Goal: Task Accomplishment & Management: Use online tool/utility

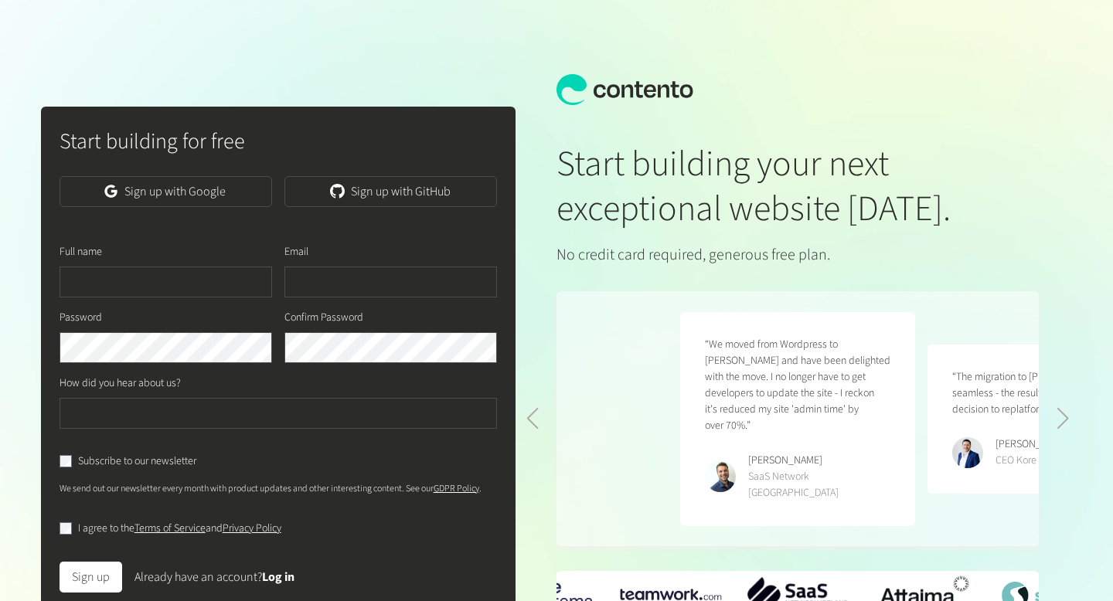
scroll to position [0, 495]
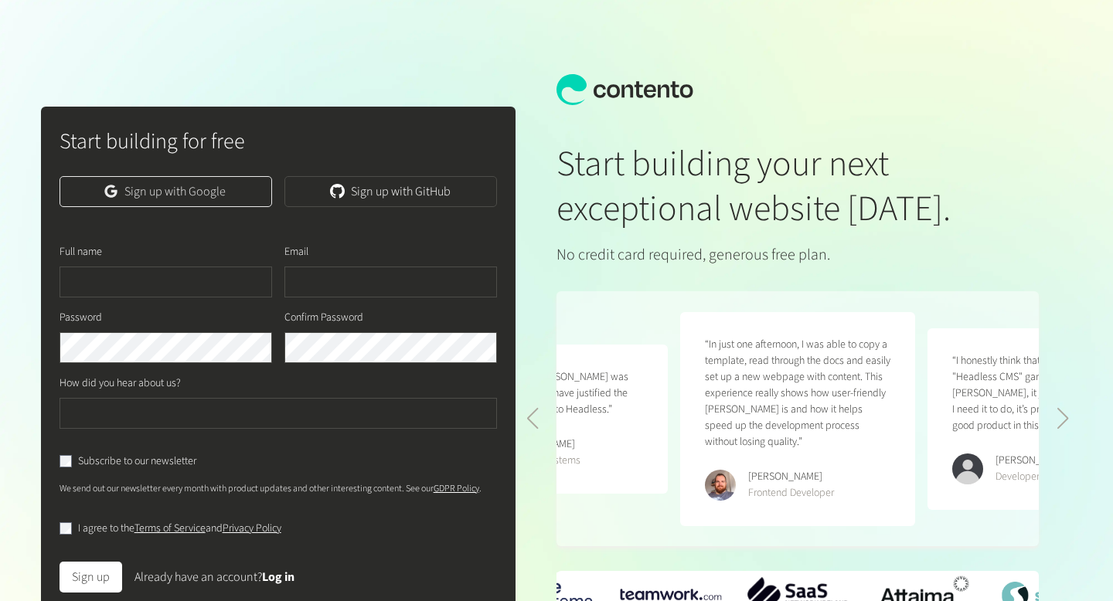
click at [196, 179] on link "Sign up with Google" at bounding box center [166, 191] width 213 height 31
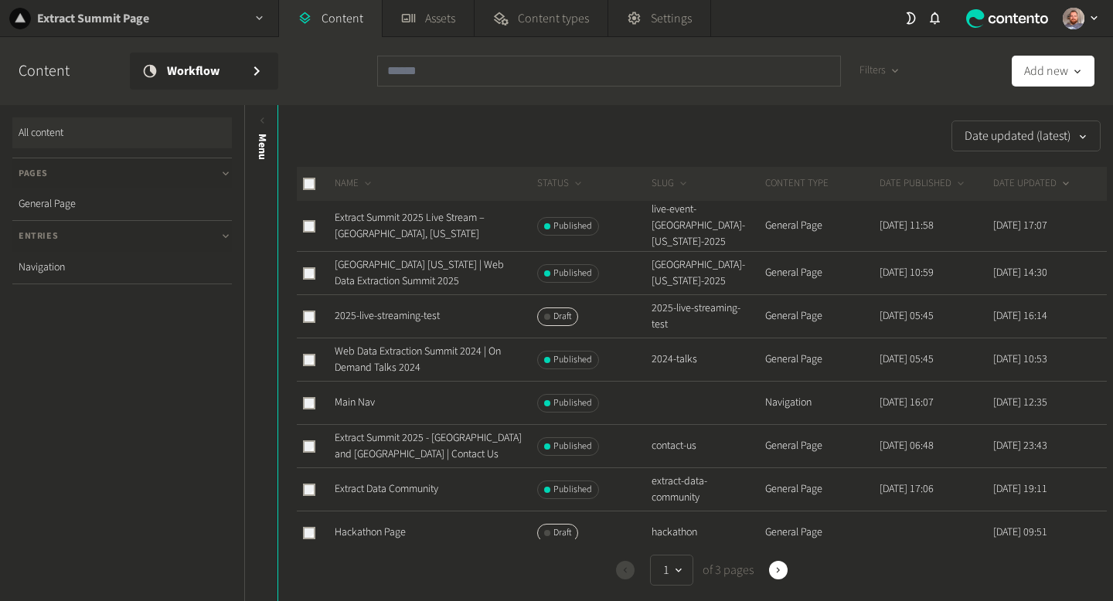
click at [208, 19] on div "Extract Summit Page" at bounding box center [139, 18] width 278 height 36
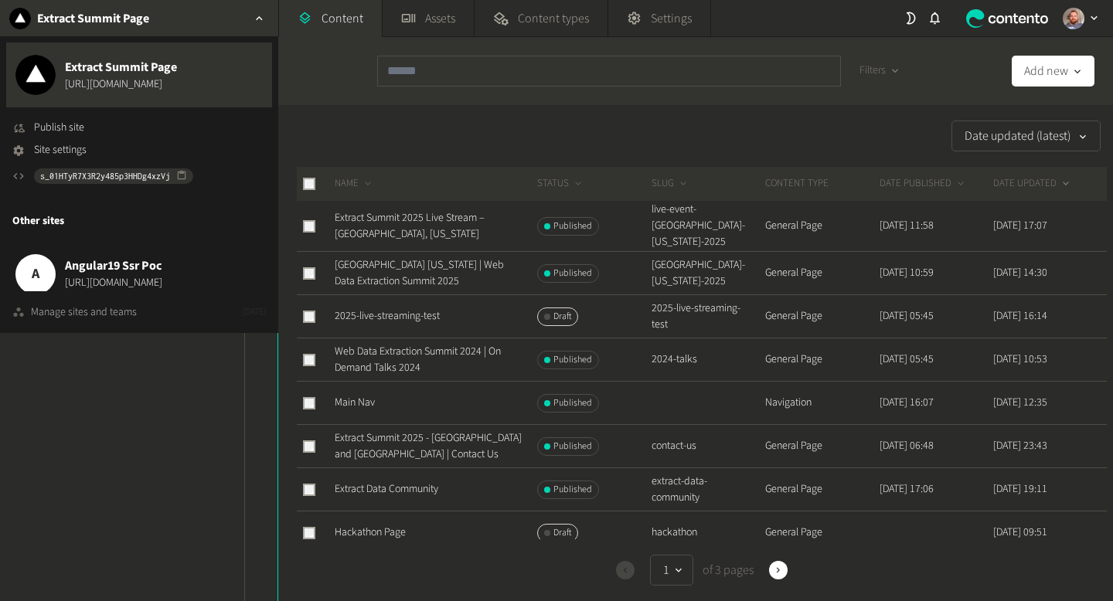
click at [110, 311] on div "Manage sites and teams" at bounding box center [84, 313] width 106 height 16
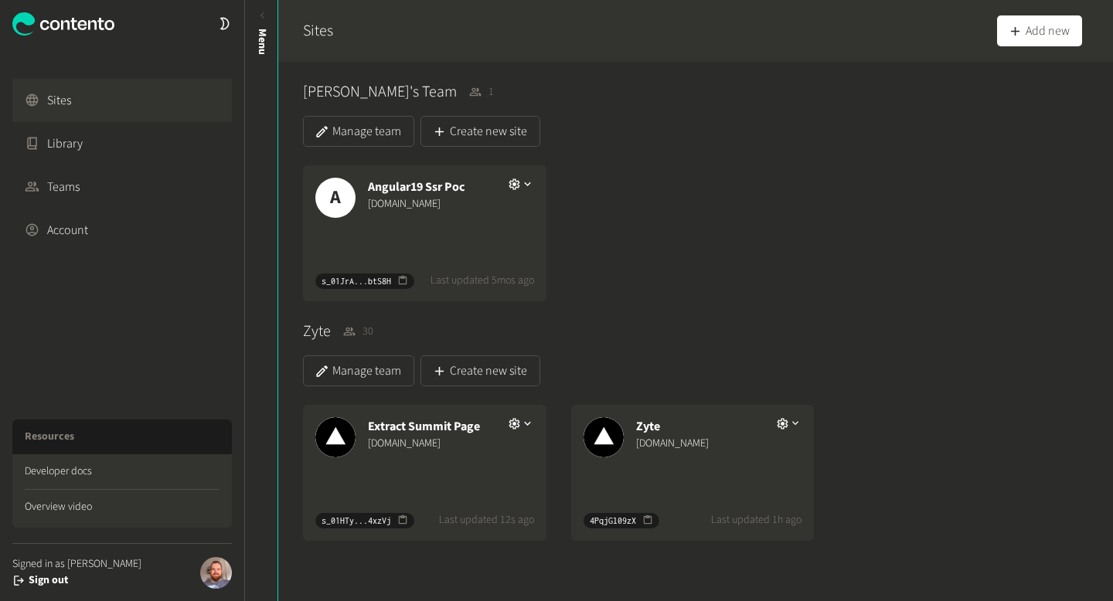
click at [703, 488] on div "Zyte dev.zyte.com 4PqjGl09zX Last updated 1h ago" at bounding box center [692, 473] width 243 height 136
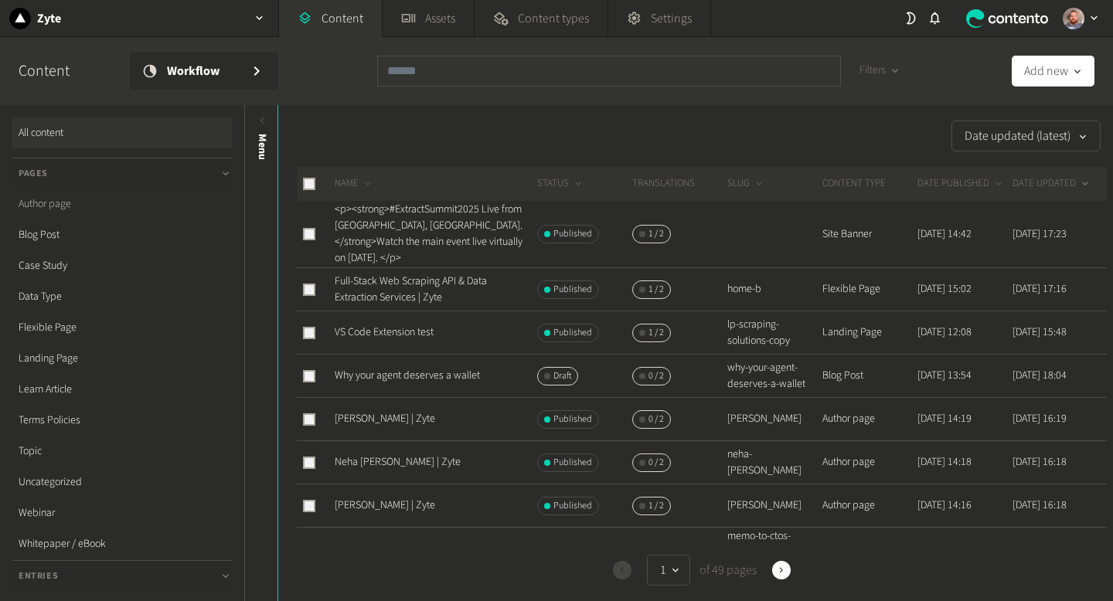
click at [67, 206] on link "Author page" at bounding box center [121, 204] width 219 height 31
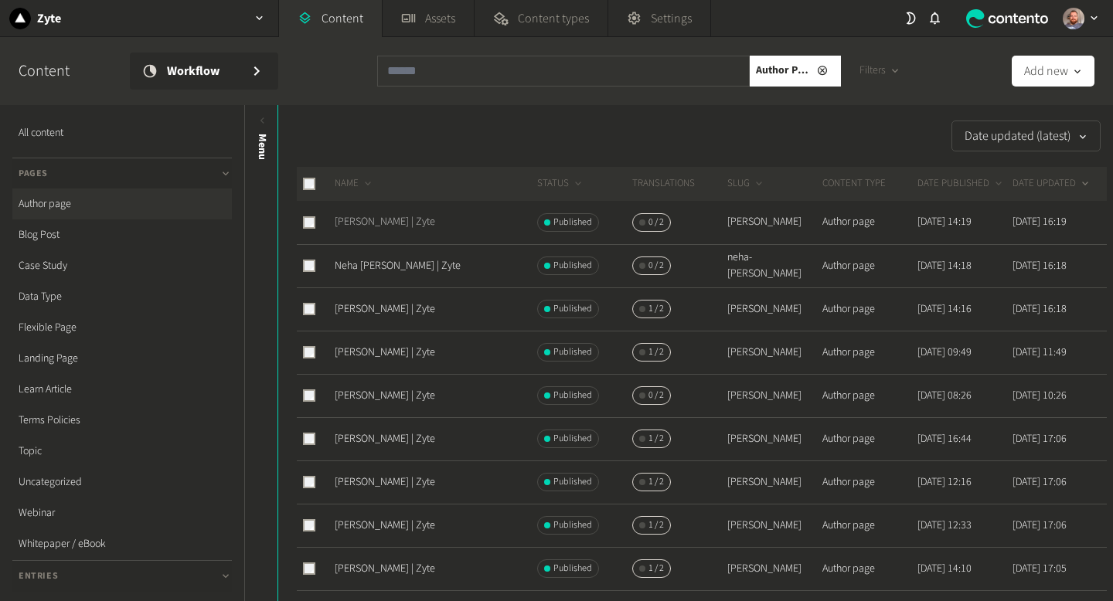
click at [401, 217] on link "[PERSON_NAME] | Zyte" at bounding box center [385, 221] width 100 height 15
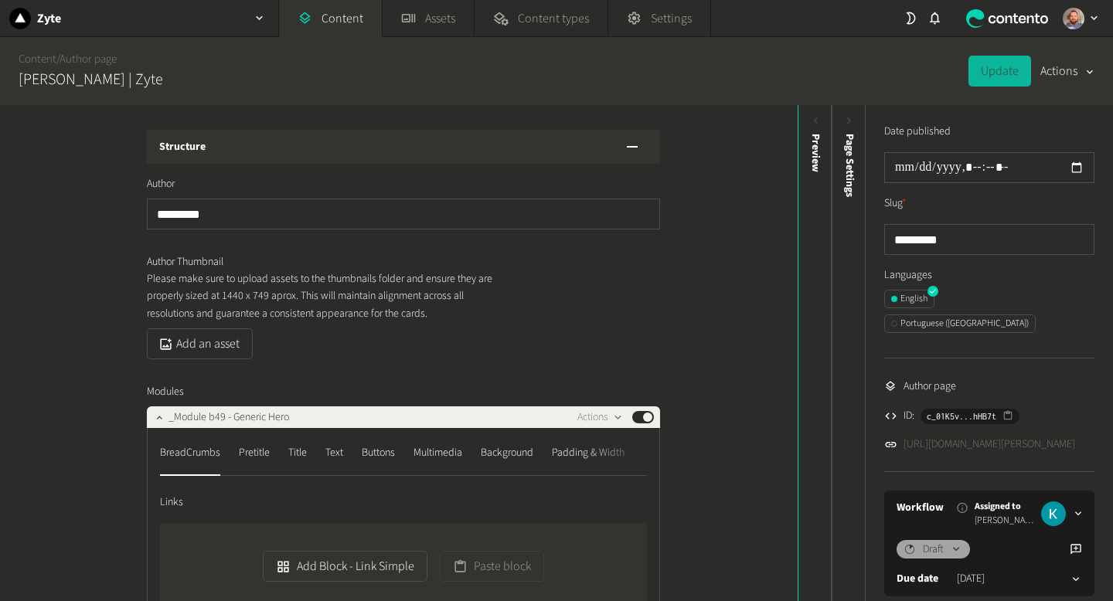
click at [1003, 437] on link "https://dev.zyte.com/author/roy-healy" at bounding box center [989, 445] width 172 height 16
click at [1016, 437] on link "https://dev.zyte.com/author/roy-healy" at bounding box center [989, 445] width 172 height 16
click at [219, 16] on div "Zyte" at bounding box center [139, 18] width 278 height 36
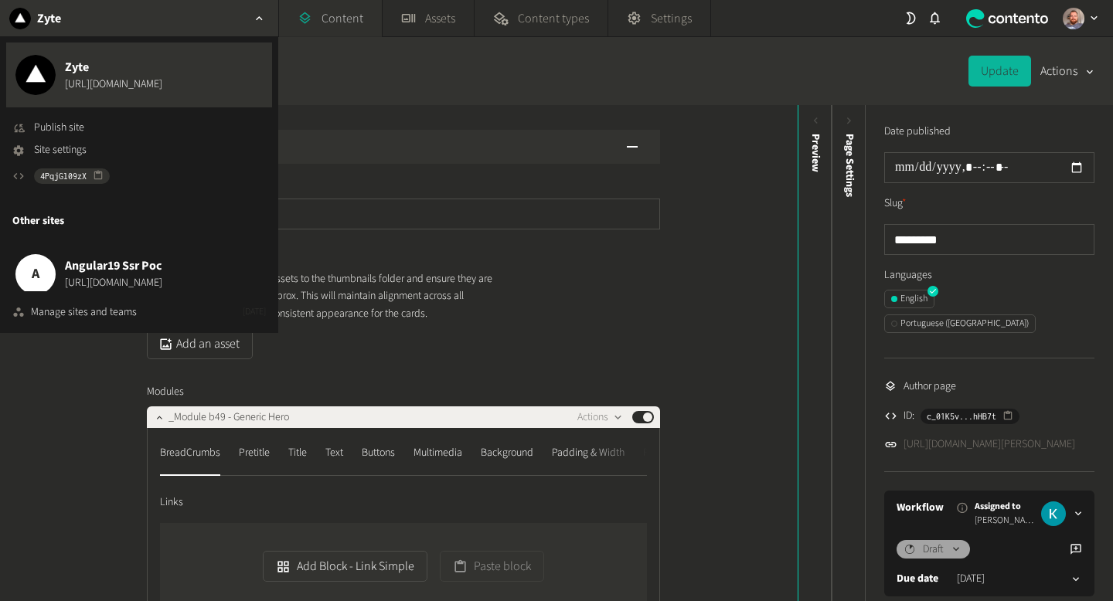
click at [326, 13] on link "Content" at bounding box center [330, 18] width 103 height 37
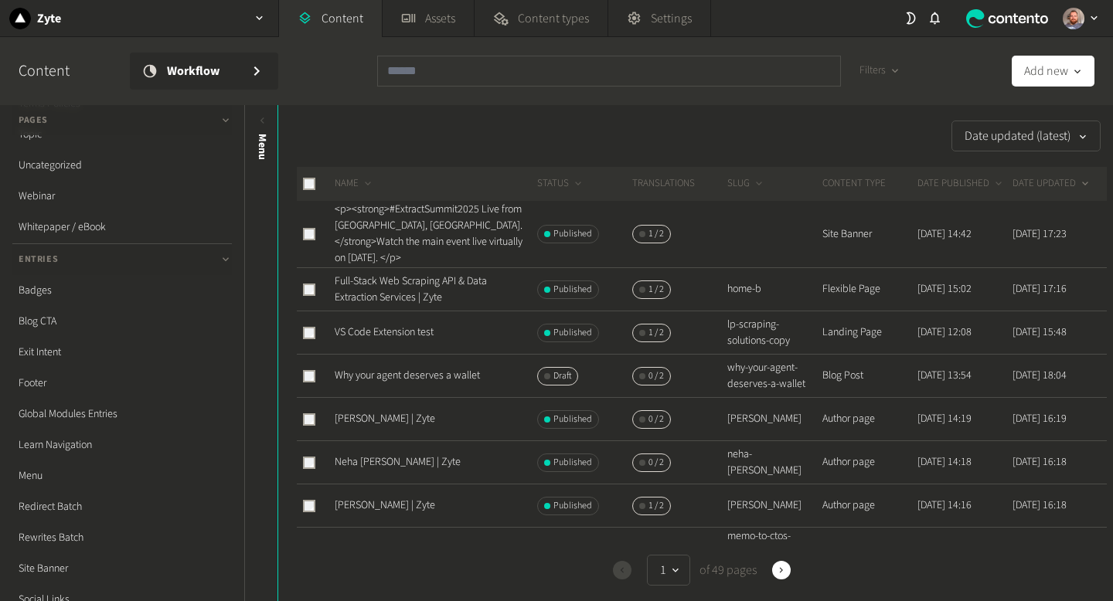
scroll to position [437, 0]
click at [65, 387] on link "Redirect Batch" at bounding box center [121, 386] width 219 height 31
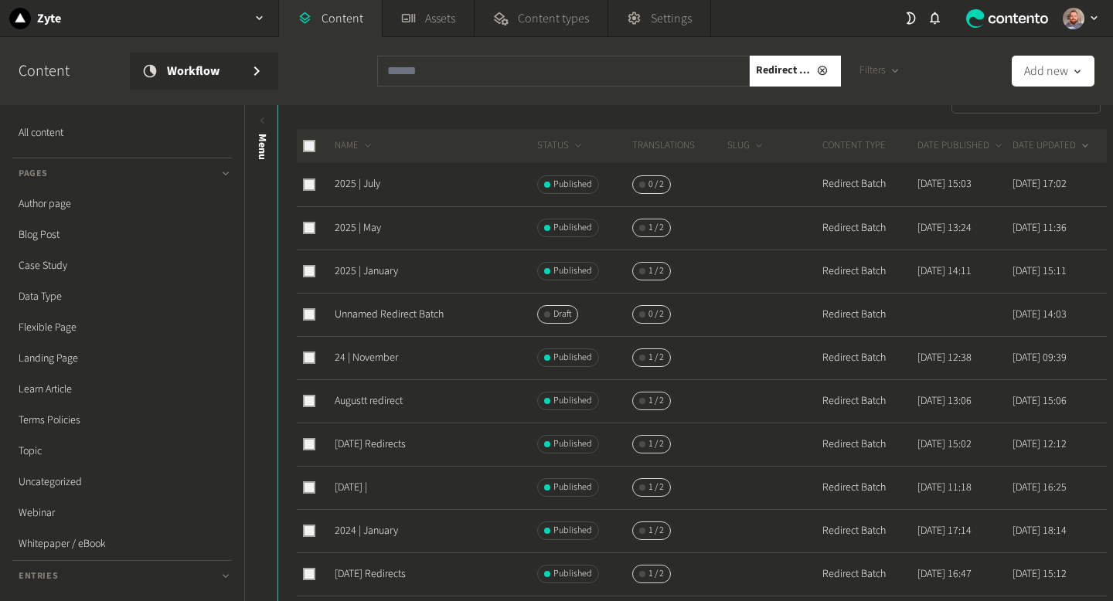
scroll to position [34, 0]
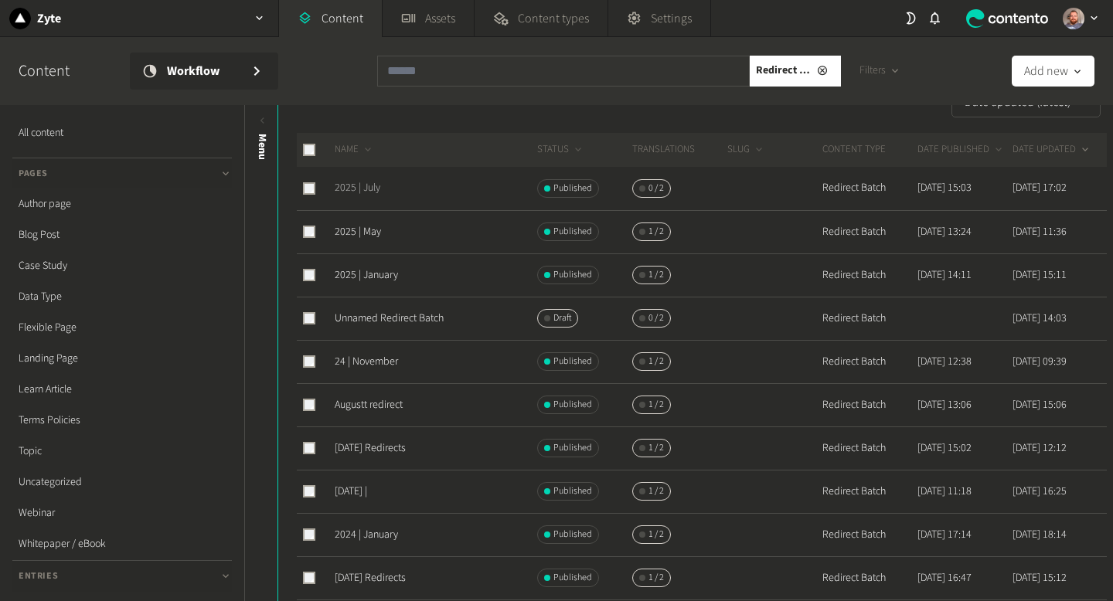
click at [373, 188] on link "2025 | July" at bounding box center [358, 187] width 46 height 15
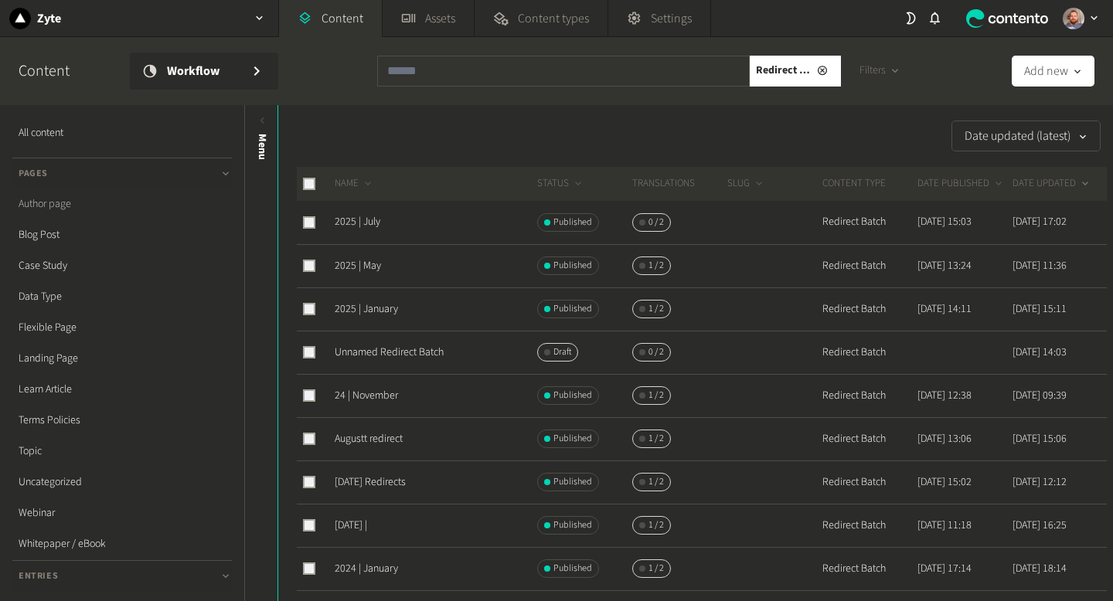
click at [64, 206] on link "Author page" at bounding box center [121, 204] width 219 height 31
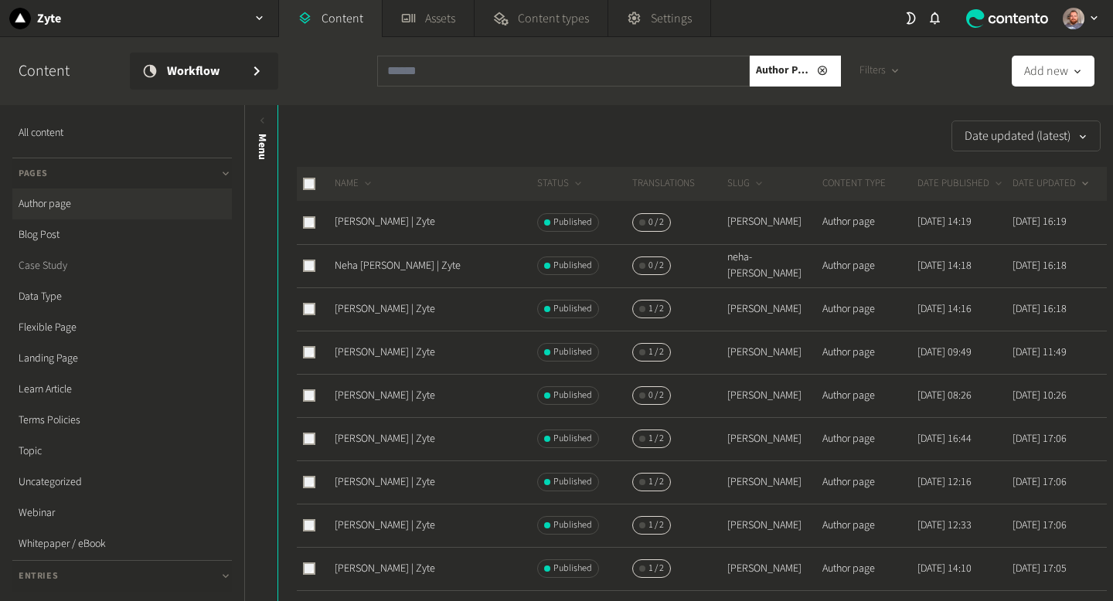
scroll to position [437, 0]
click at [75, 418] on link "Rewrites Batch" at bounding box center [121, 417] width 219 height 31
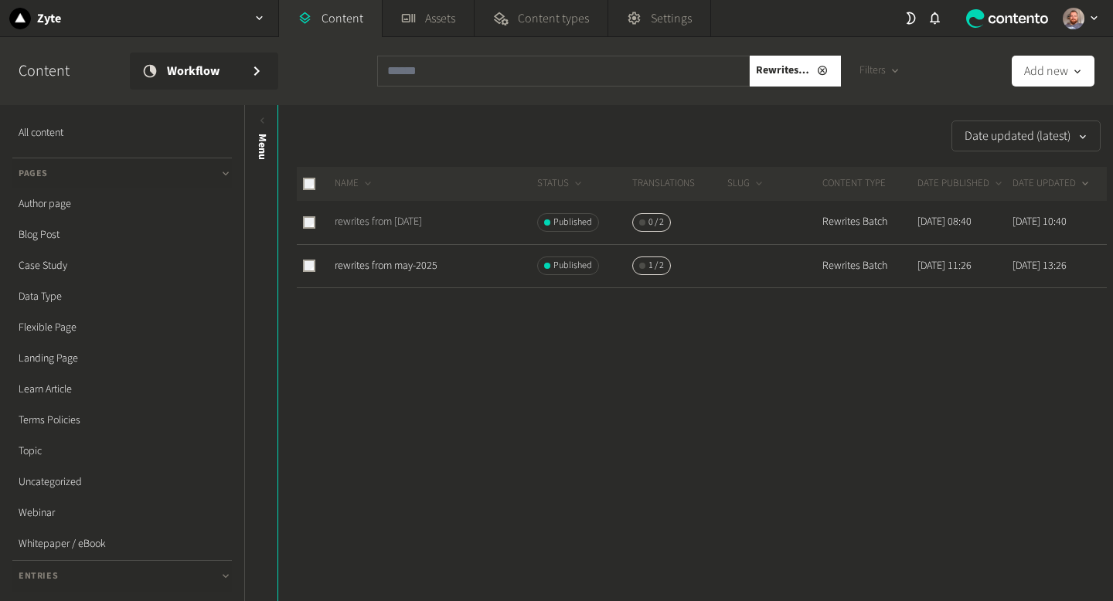
click at [422, 222] on link "rewrites from [DATE]" at bounding box center [378, 221] width 87 height 15
click at [67, 204] on link "Author page" at bounding box center [121, 204] width 219 height 31
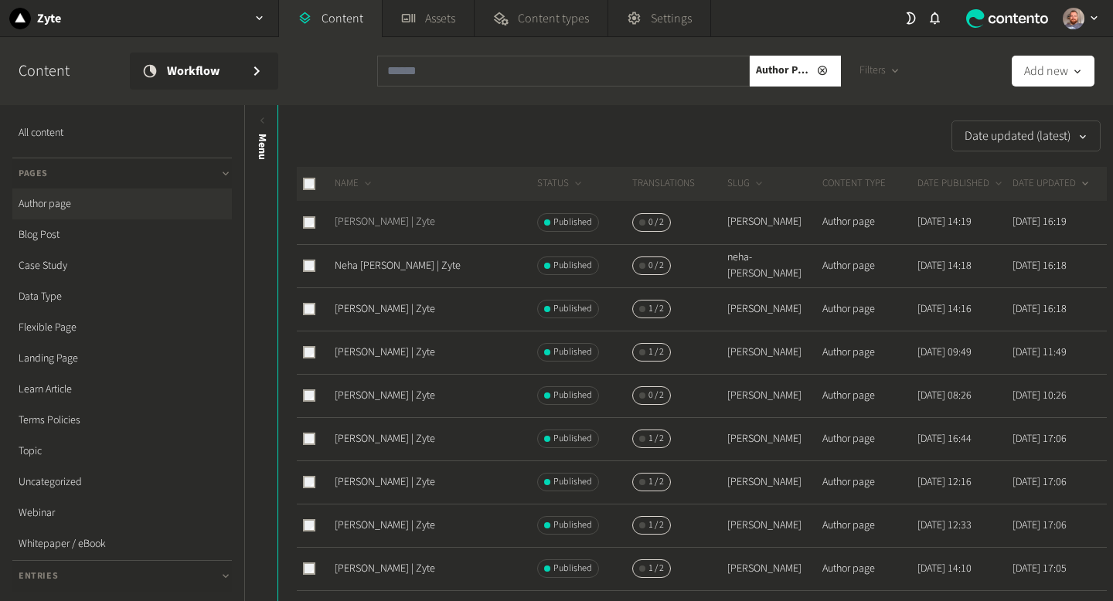
click at [360, 217] on link "[PERSON_NAME] | Zyte" at bounding box center [385, 221] width 100 height 15
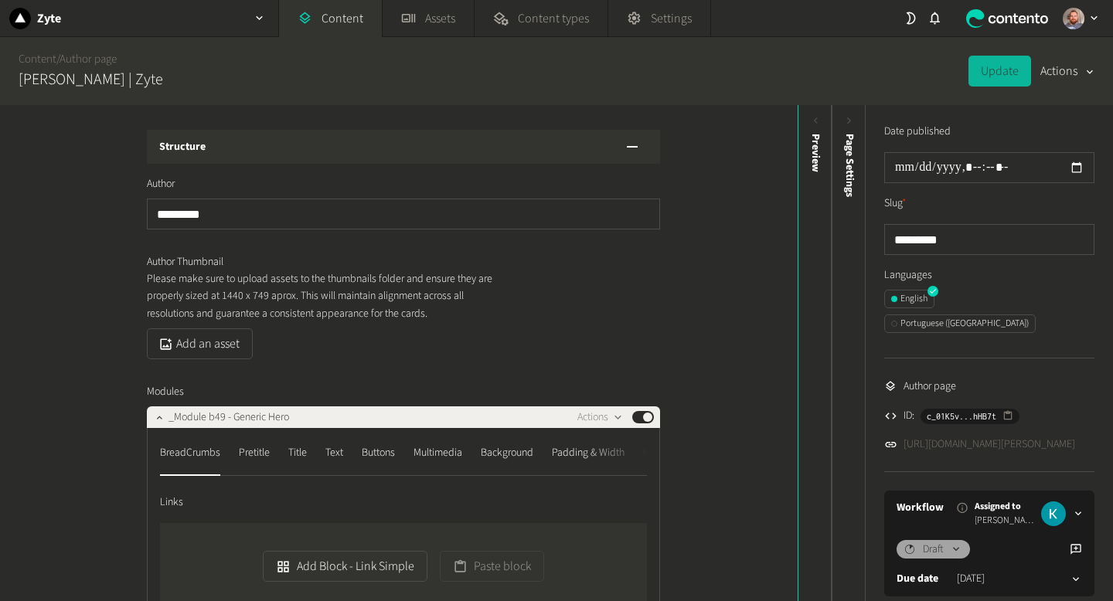
click at [1012, 437] on link "https://dev.zyte.com/author/roy-healy" at bounding box center [989, 445] width 172 height 16
click at [337, 19] on link "Content" at bounding box center [330, 18] width 103 height 37
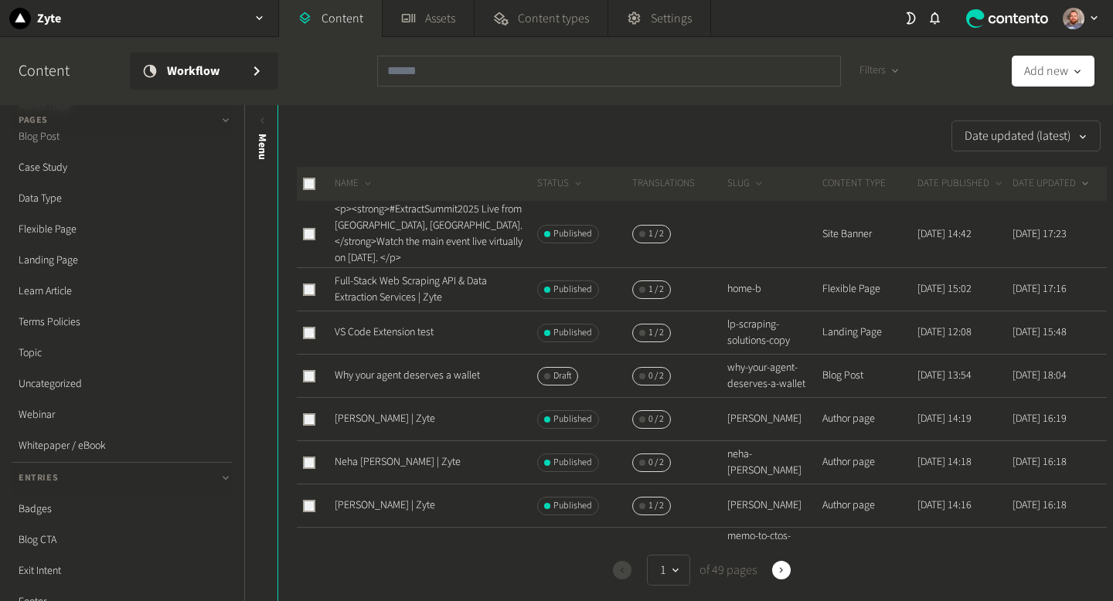
scroll to position [437, 0]
click at [63, 383] on link "Redirect Batch" at bounding box center [121, 386] width 219 height 31
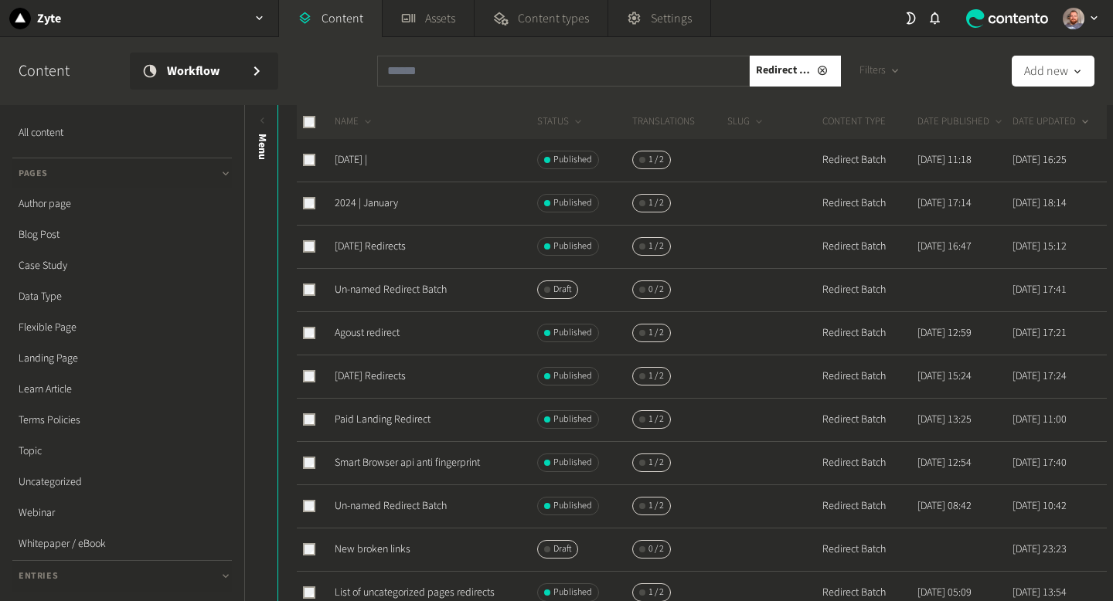
scroll to position [529, 0]
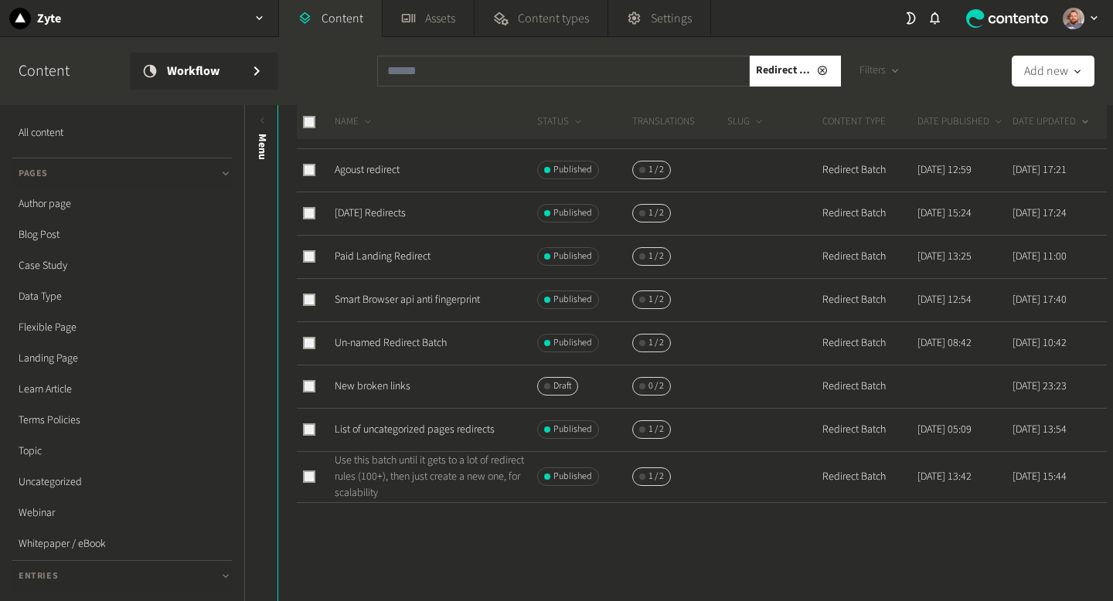
click at [456, 475] on link "Use this batch until it gets to a lot of redirect rules (100+), then just creat…" at bounding box center [429, 477] width 189 height 48
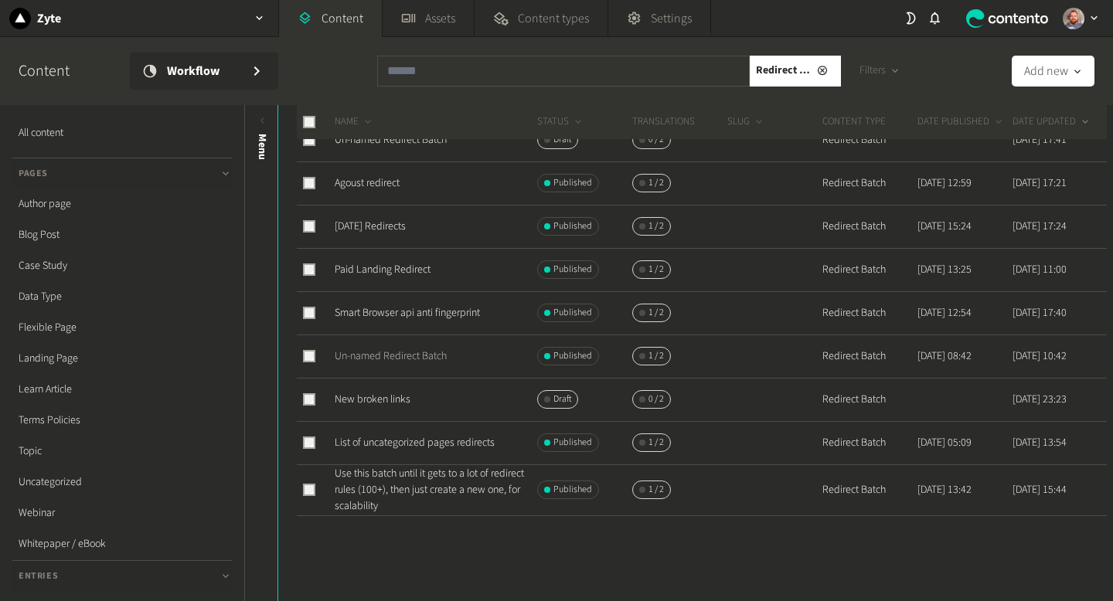
scroll to position [529, 0]
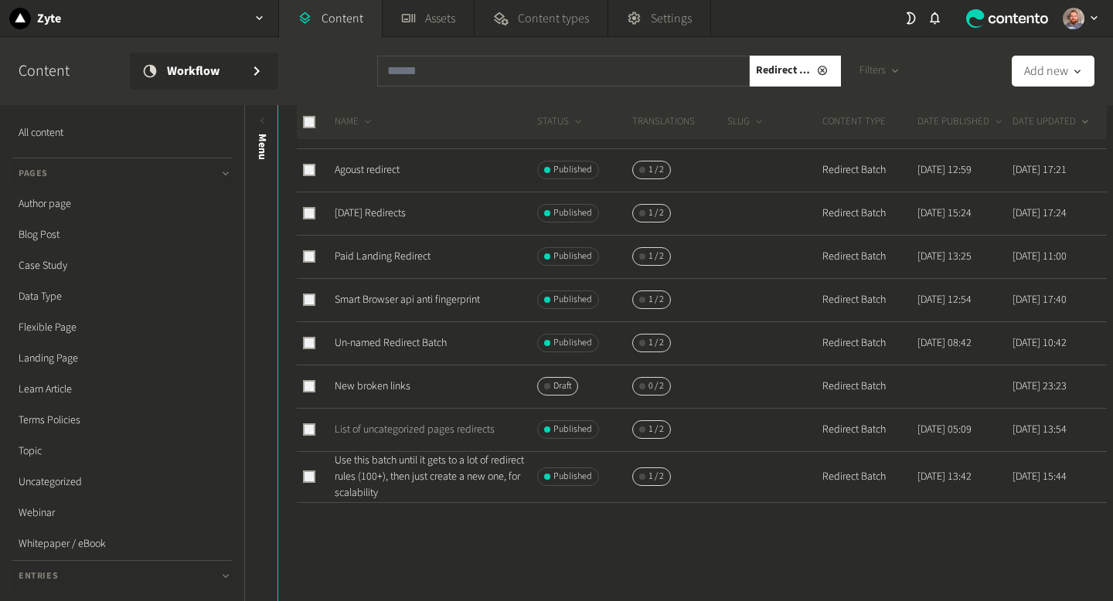
click at [444, 430] on link "List of uncategorized pages redirects" at bounding box center [415, 429] width 160 height 15
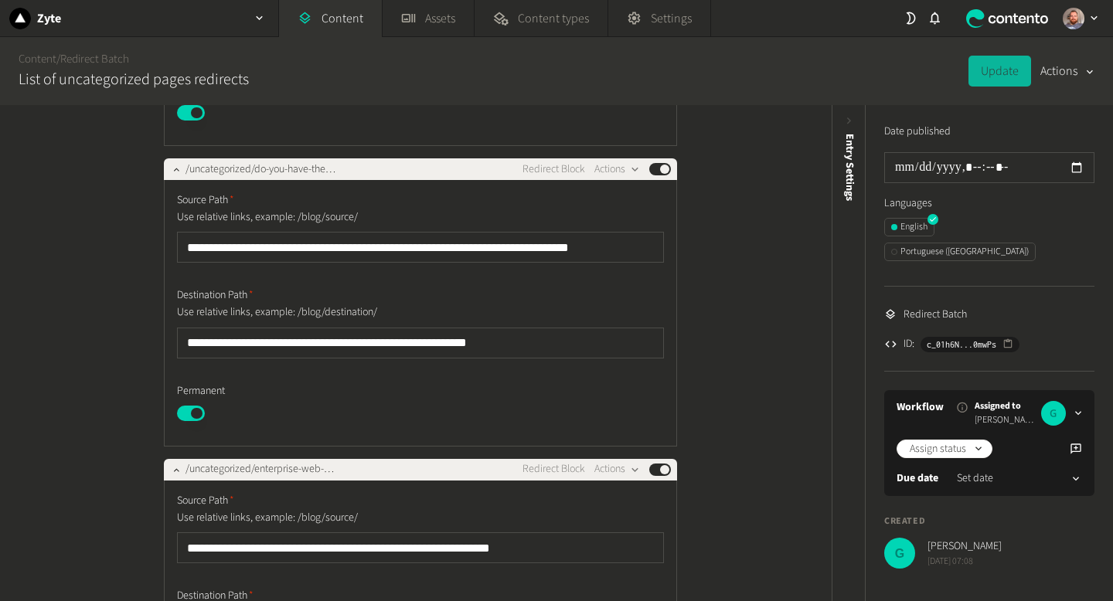
scroll to position [519, 0]
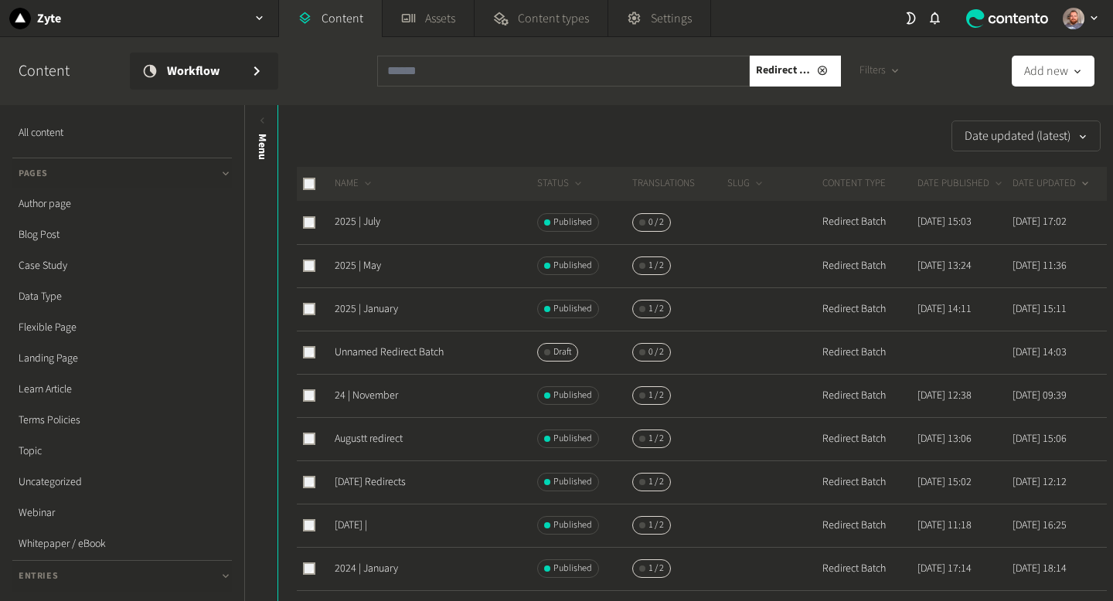
scroll to position [424, 0]
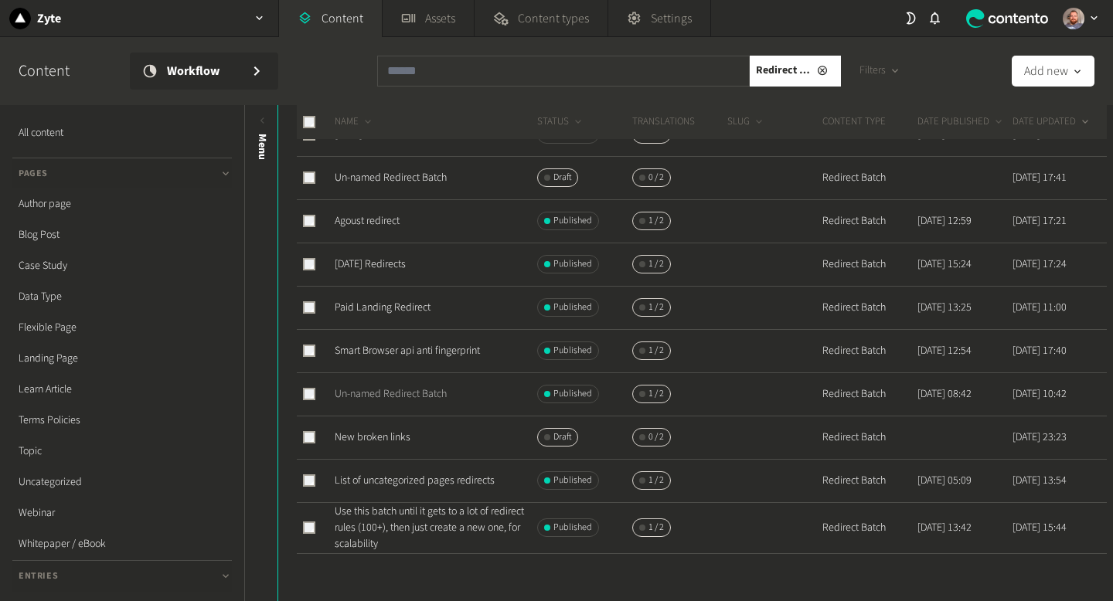
scroll to position [480, 0]
click at [432, 393] on link "Un-named Redirect Batch" at bounding box center [391, 391] width 112 height 15
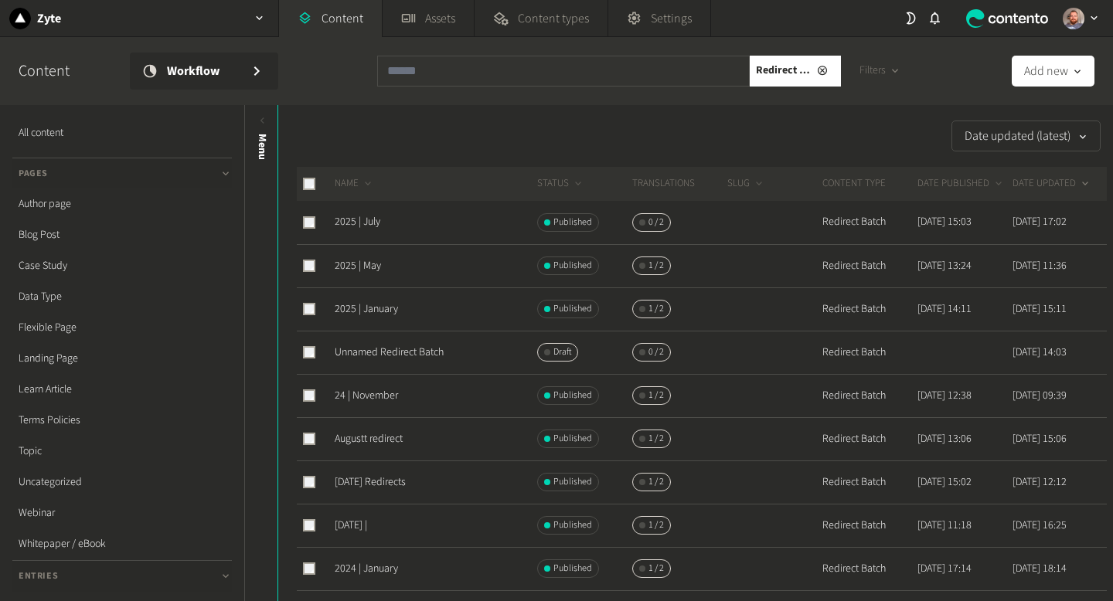
scroll to position [424, 0]
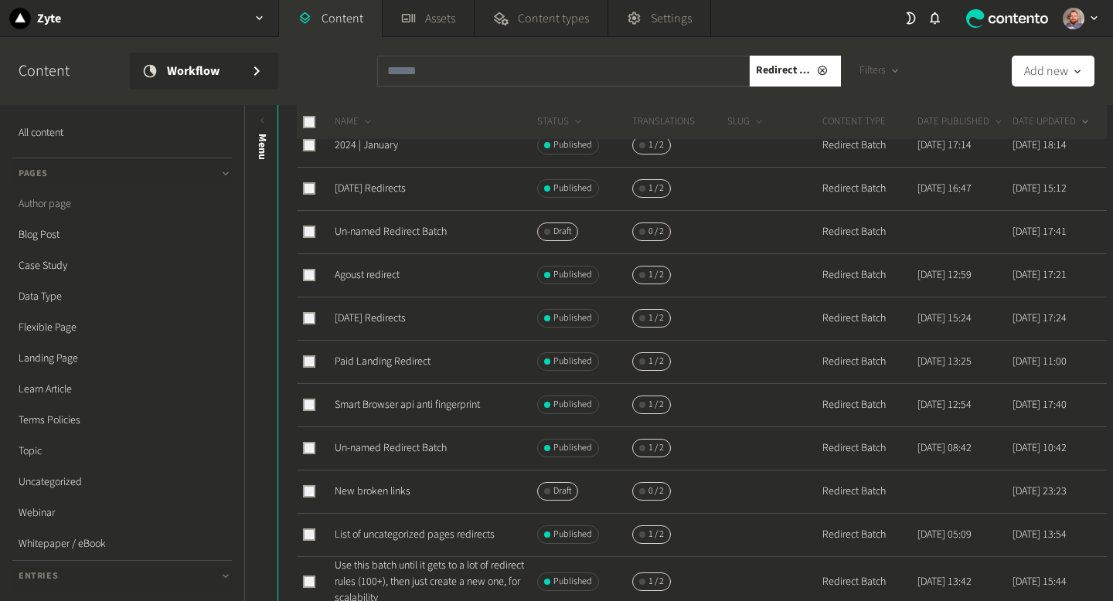
click at [60, 197] on link "Author page" at bounding box center [121, 204] width 219 height 31
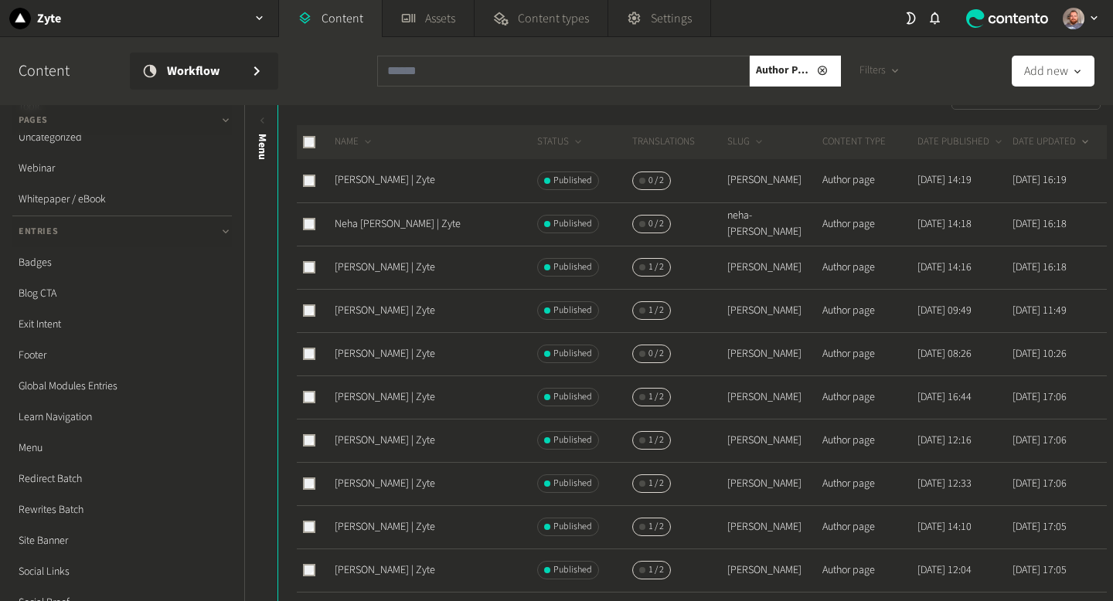
scroll to position [437, 0]
click at [69, 384] on link "Redirect Batch" at bounding box center [121, 386] width 219 height 31
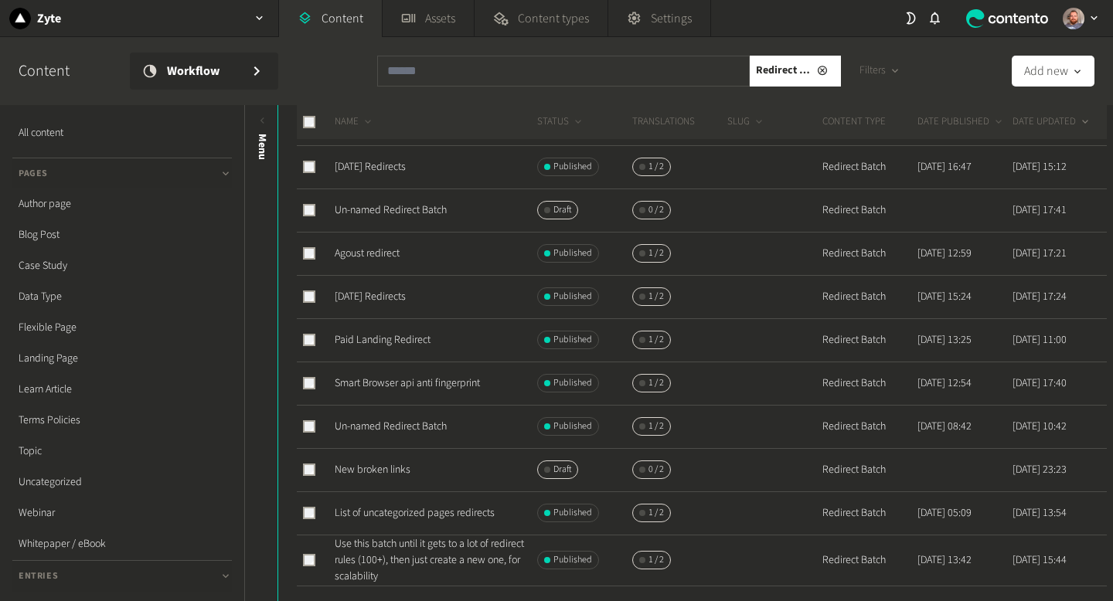
scroll to position [529, 0]
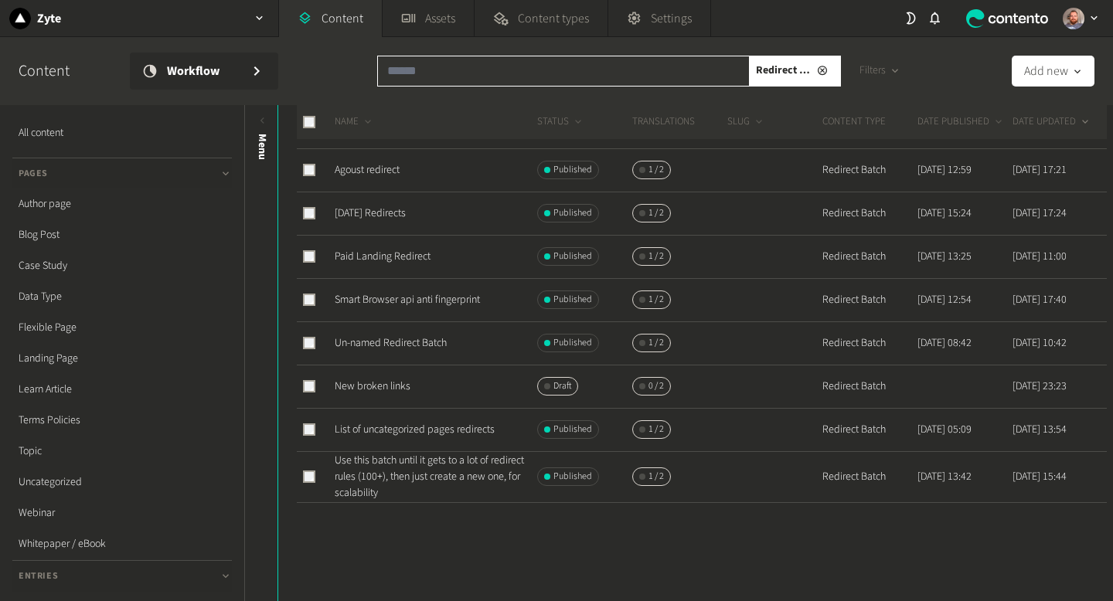
click at [525, 65] on input "text" at bounding box center [563, 71] width 373 height 31
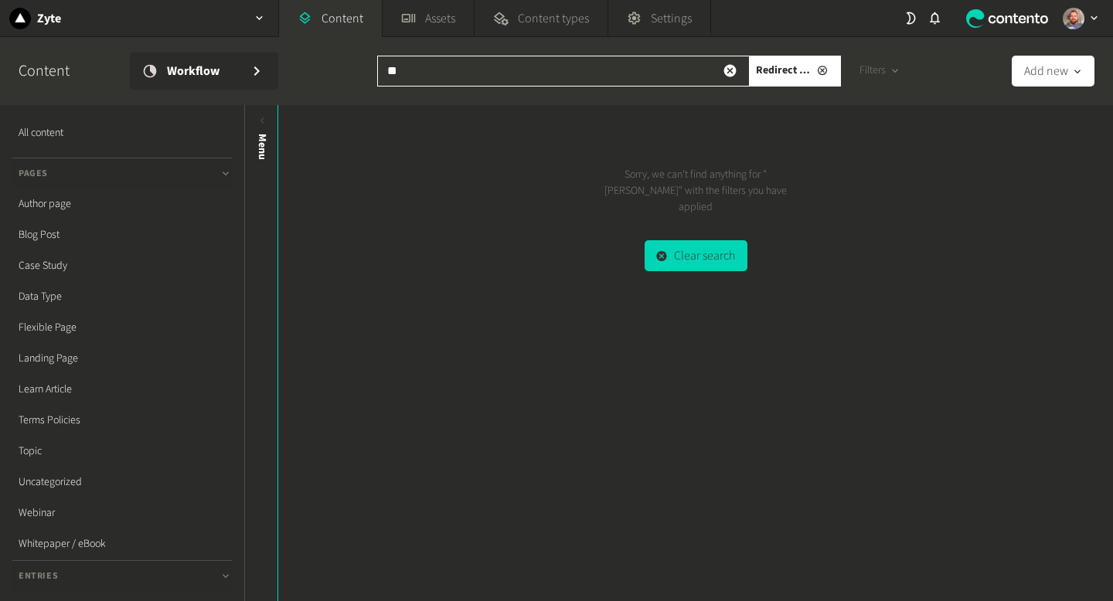
type input "*"
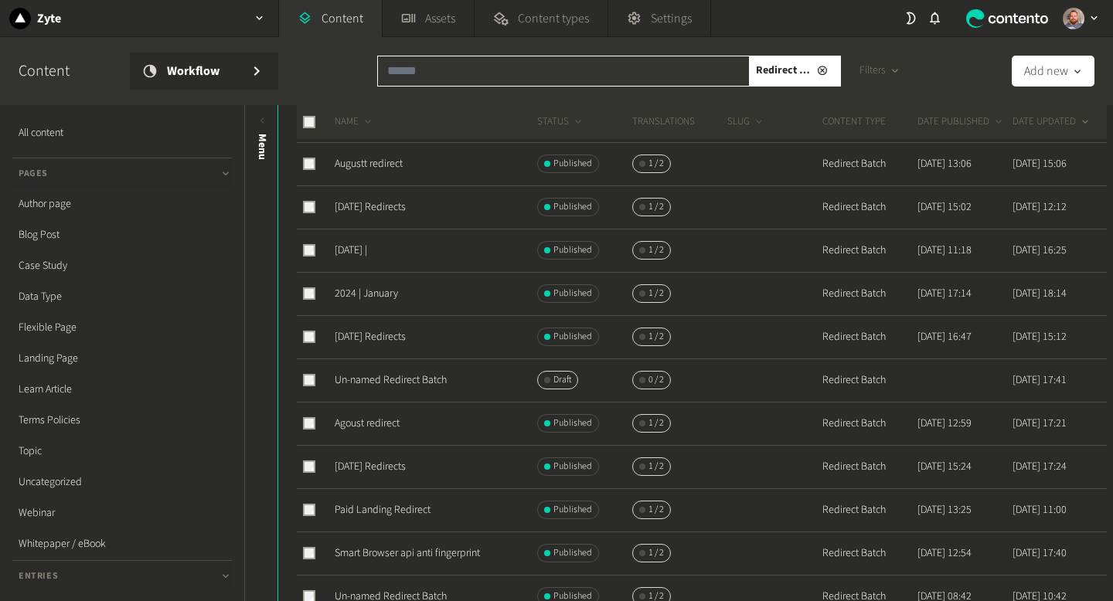
scroll to position [276, 0]
click at [405, 205] on link "October 23 Redirects" at bounding box center [370, 206] width 71 height 15
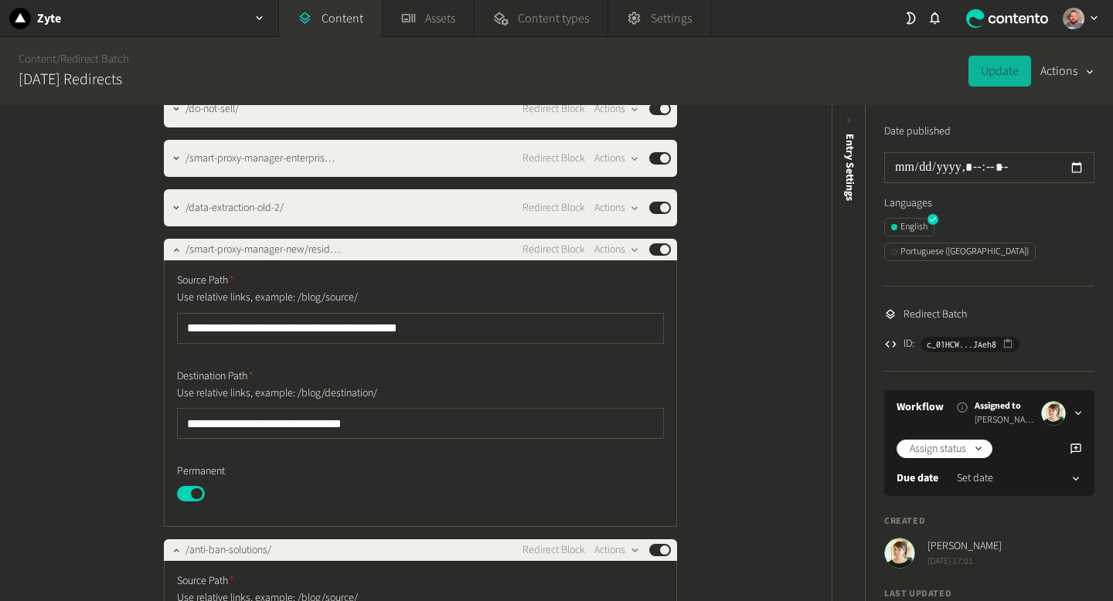
scroll to position [159, 0]
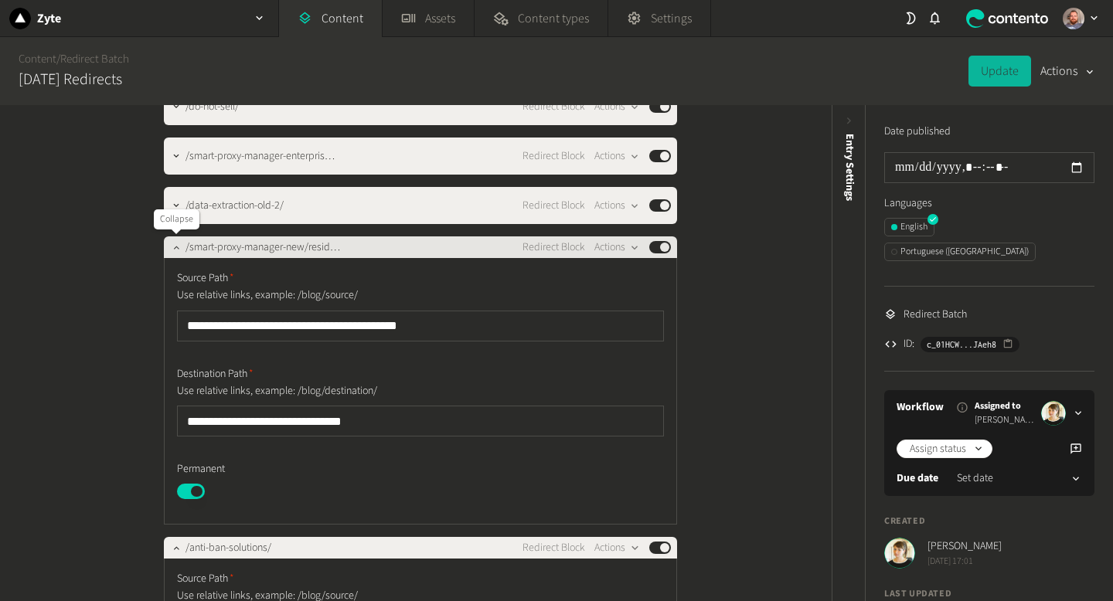
click at [171, 247] on icon "button" at bounding box center [176, 247] width 11 height 11
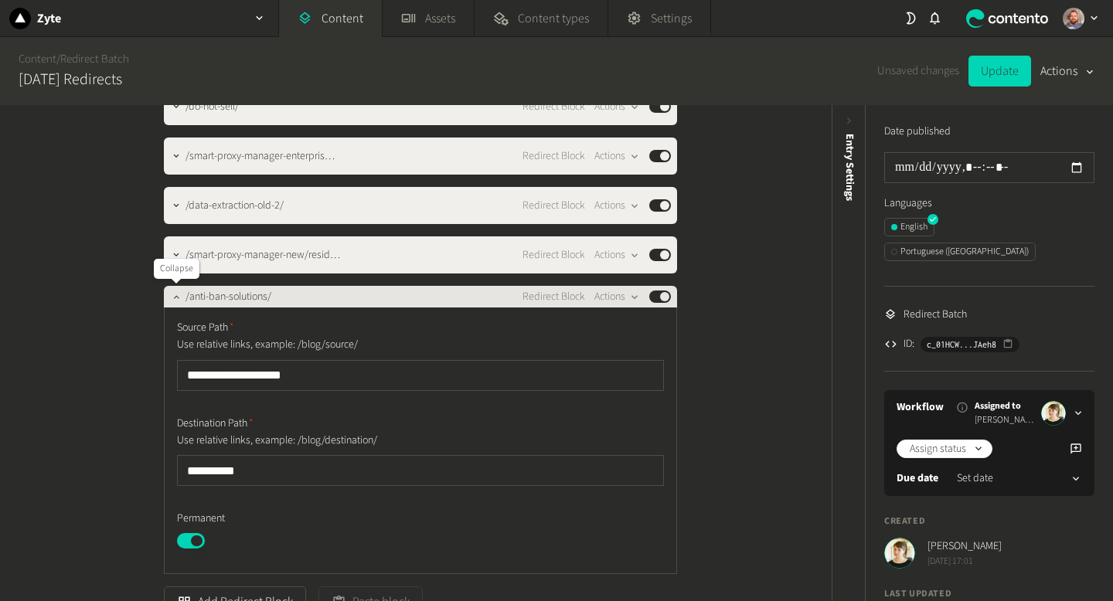
click at [179, 300] on icon "button" at bounding box center [176, 296] width 11 height 11
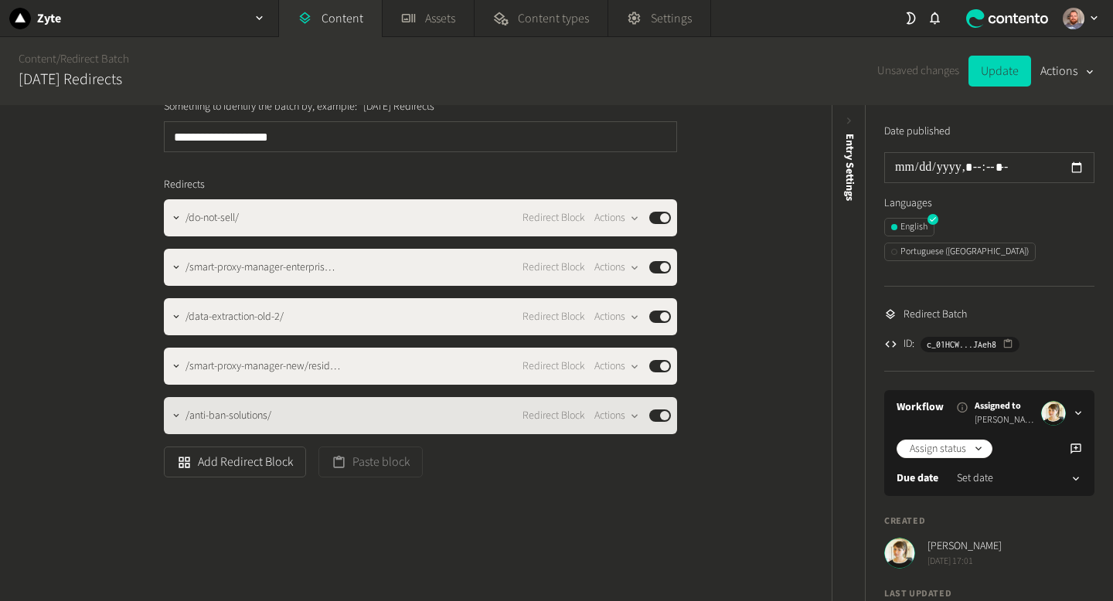
scroll to position [48, 0]
click at [172, 410] on icon "button" at bounding box center [176, 415] width 11 height 11
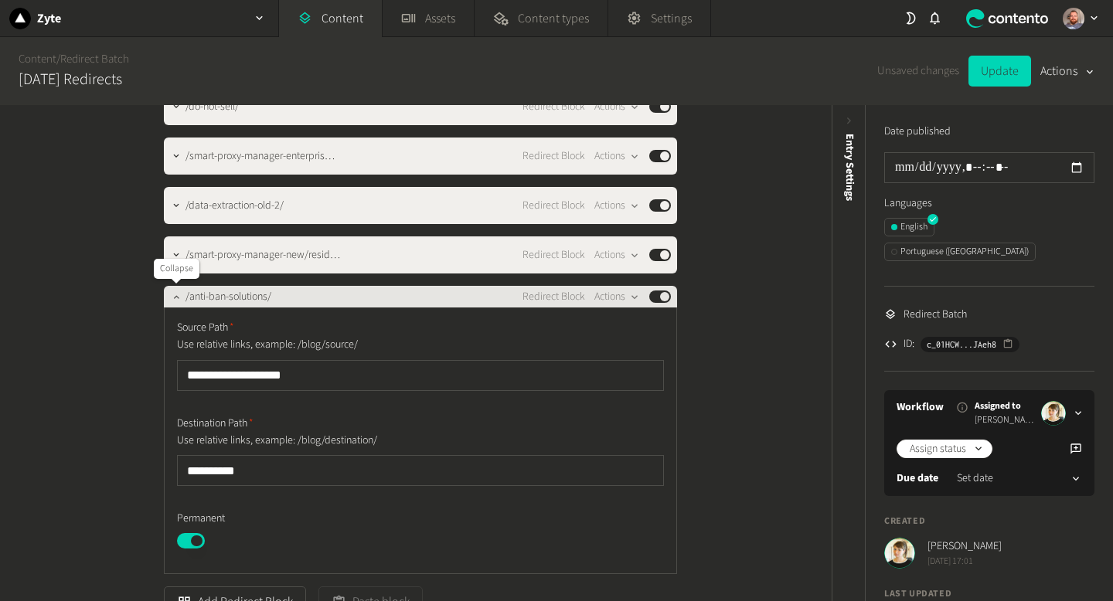
click at [176, 298] on icon "button" at bounding box center [176, 296] width 11 height 11
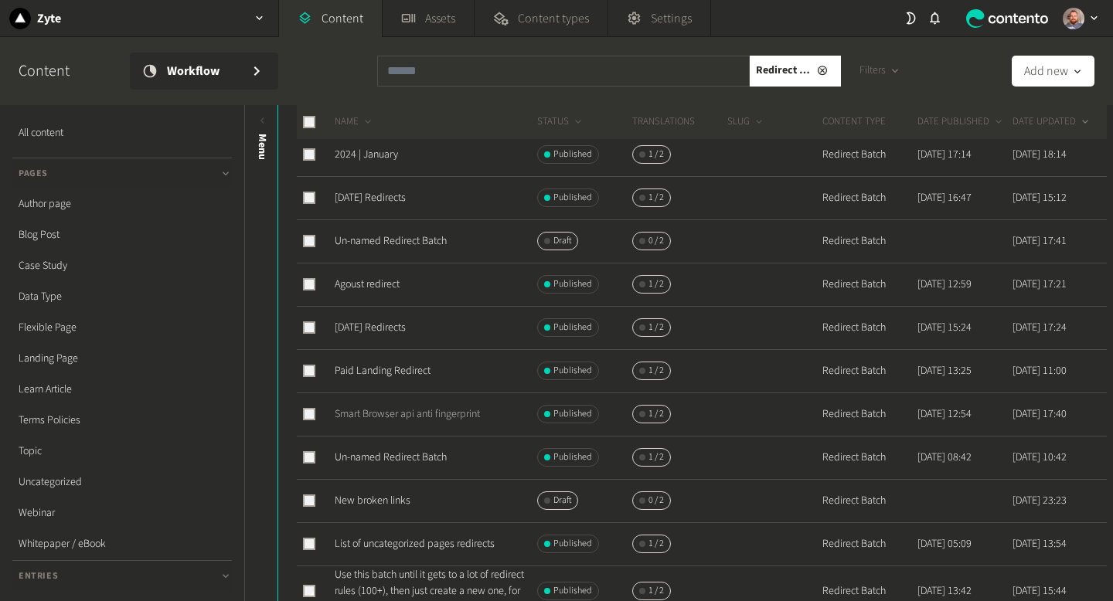
scroll to position [412, 0]
click at [400, 330] on link "September 2023 Redirects" at bounding box center [370, 329] width 71 height 15
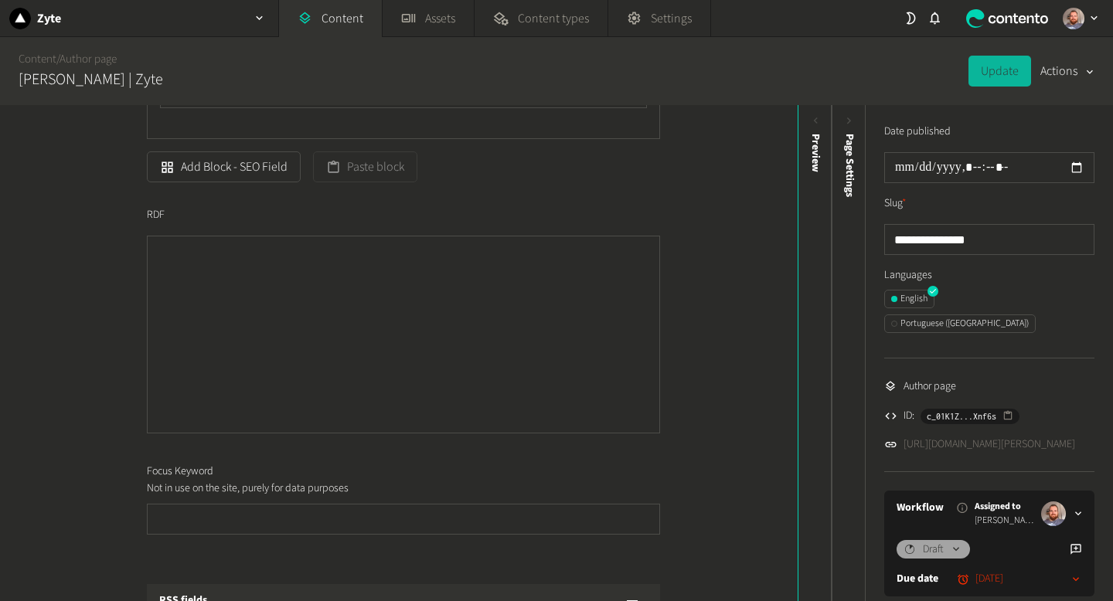
scroll to position [1237, 0]
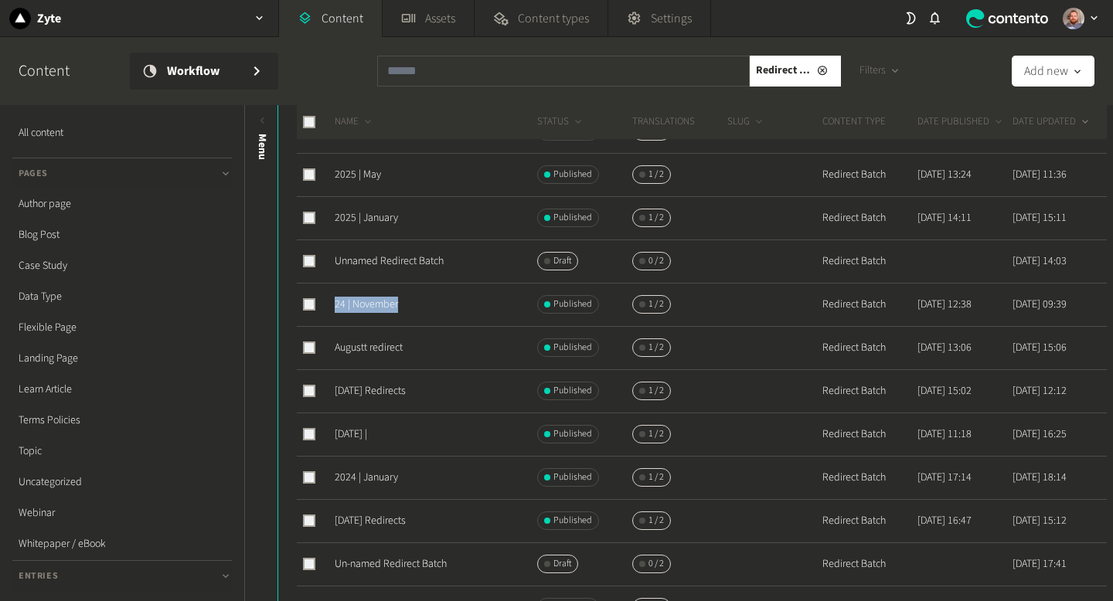
scroll to position [95, 0]
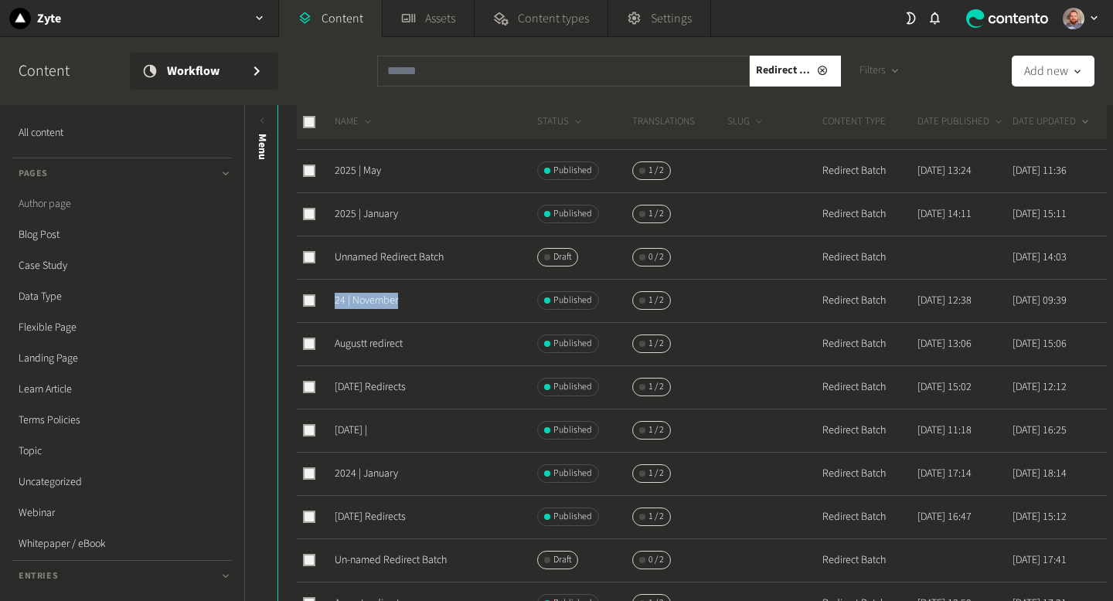
click at [63, 198] on link "Author page" at bounding box center [121, 204] width 219 height 31
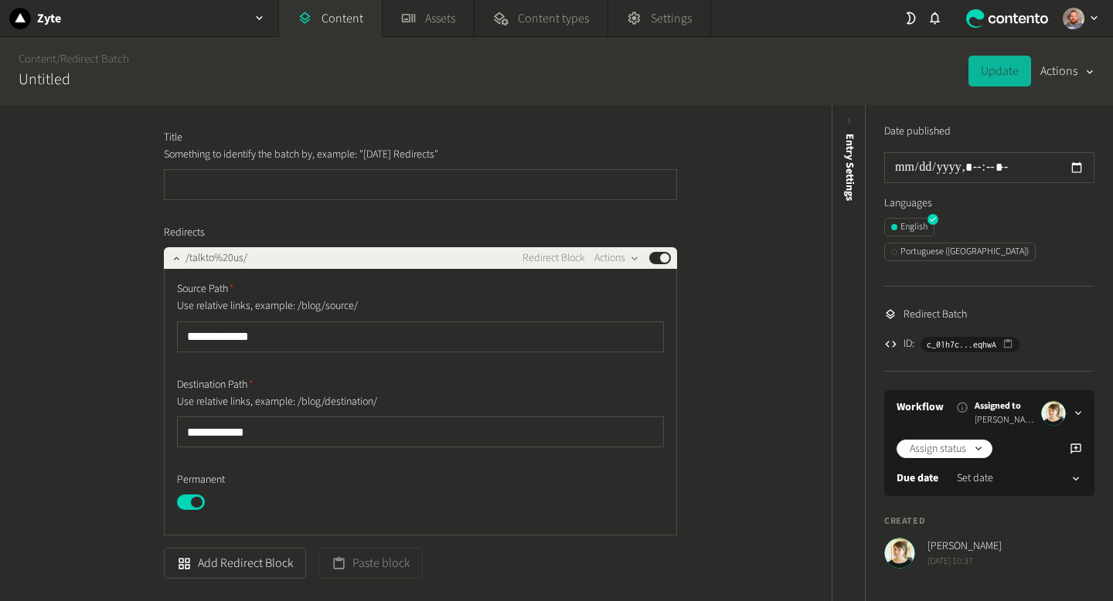
scroll to position [1, 0]
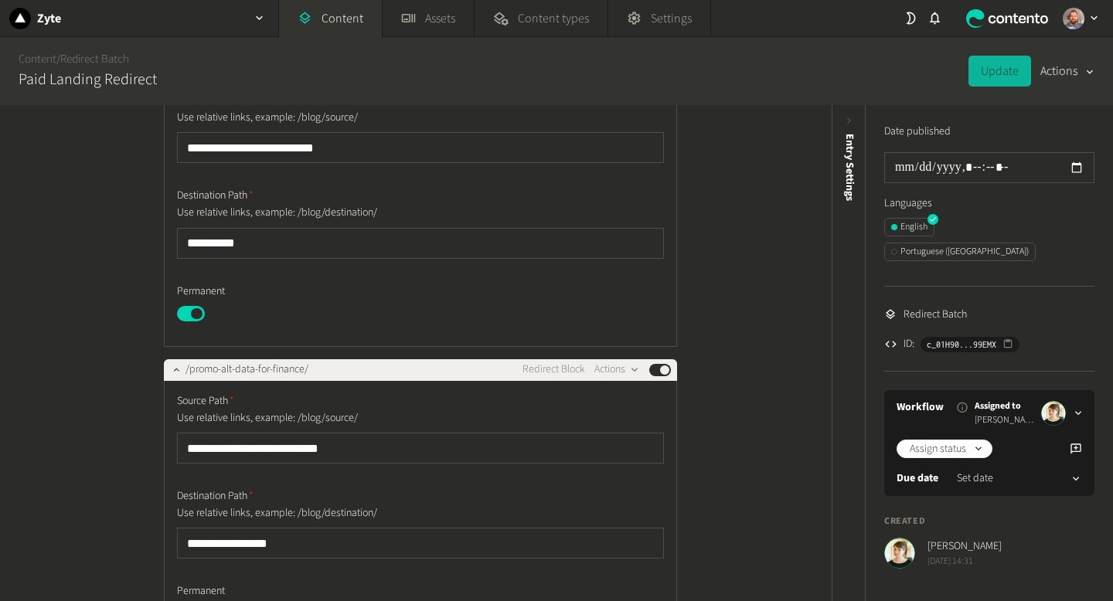
scroll to position [5103, 0]
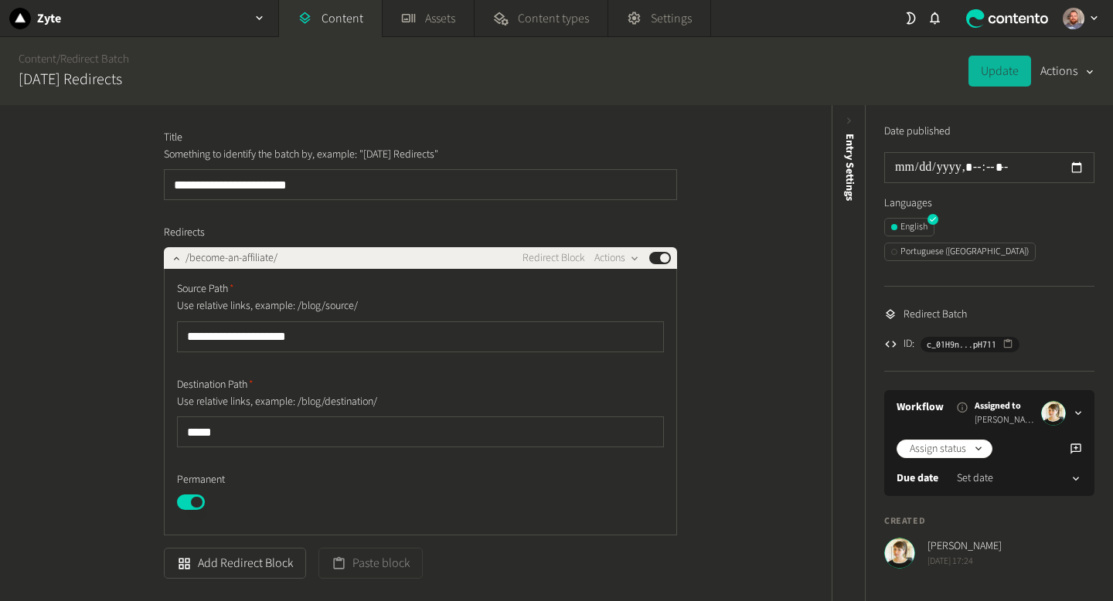
scroll to position [2, 0]
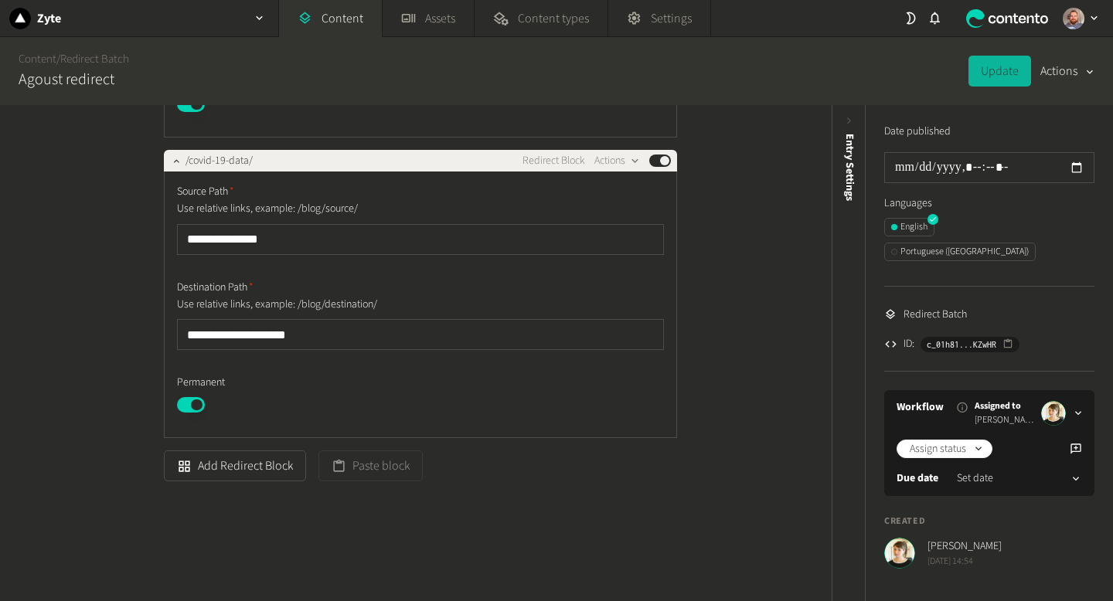
scroll to position [1904, 0]
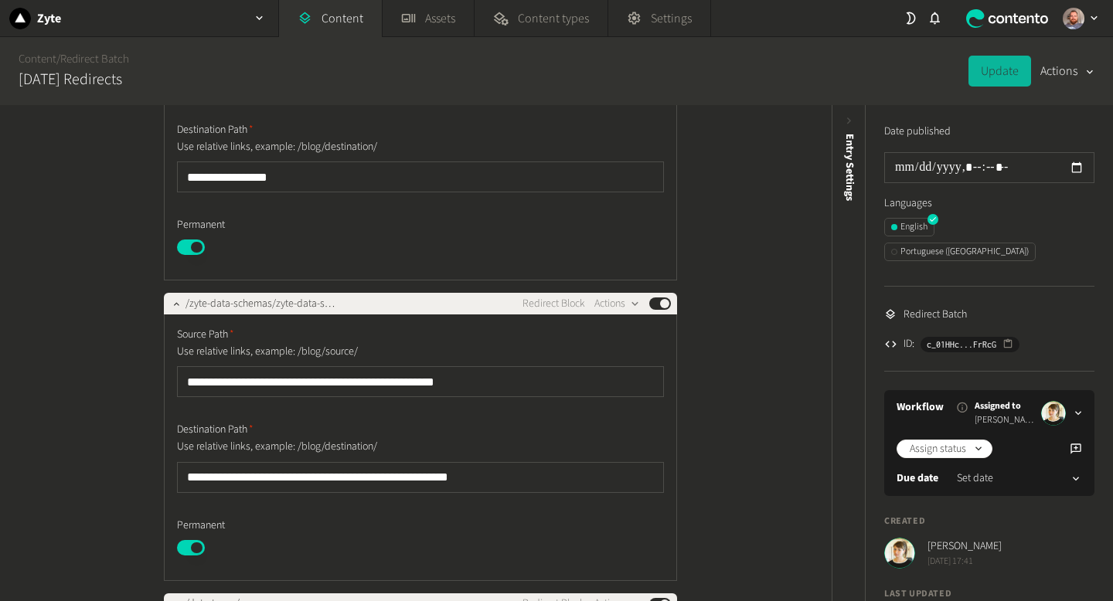
scroll to position [506, 0]
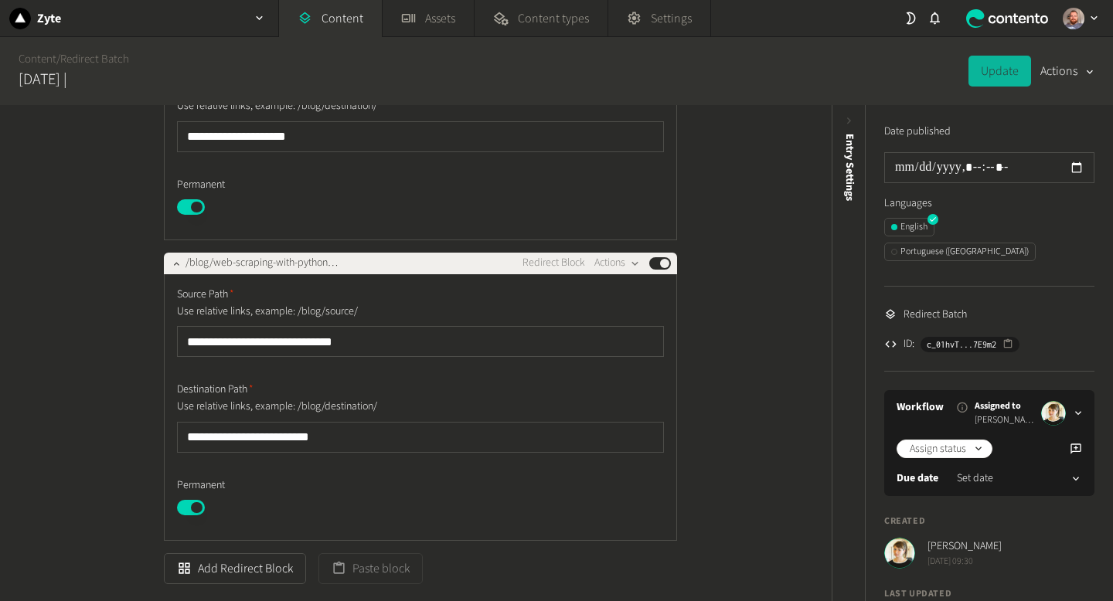
scroll to position [1002, 0]
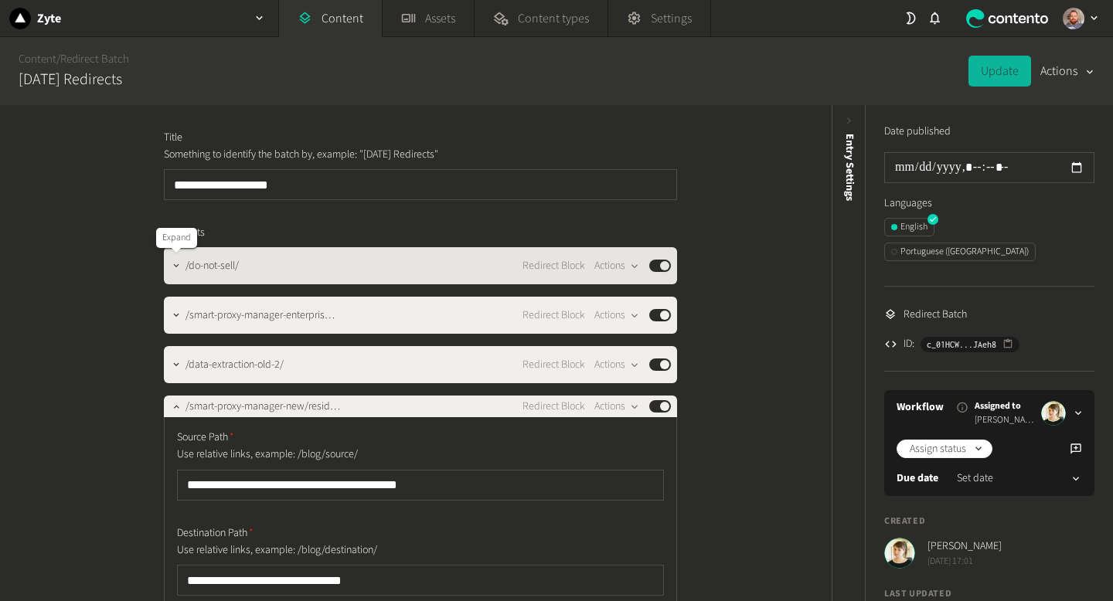
click at [177, 264] on icon "button" at bounding box center [176, 265] width 11 height 11
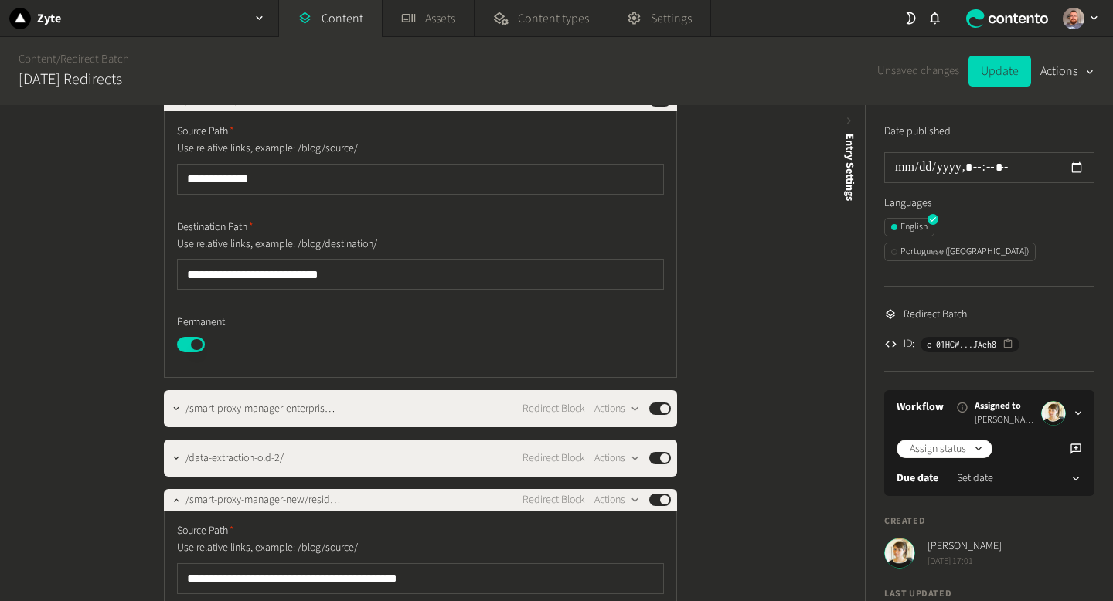
scroll to position [273, 0]
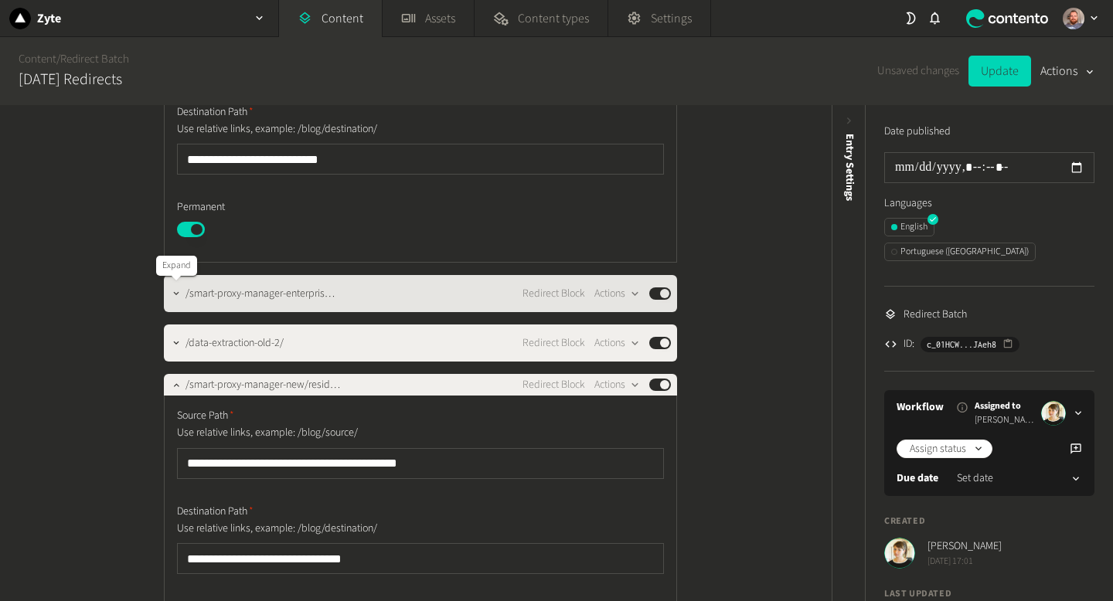
click at [174, 285] on button "button" at bounding box center [176, 292] width 19 height 19
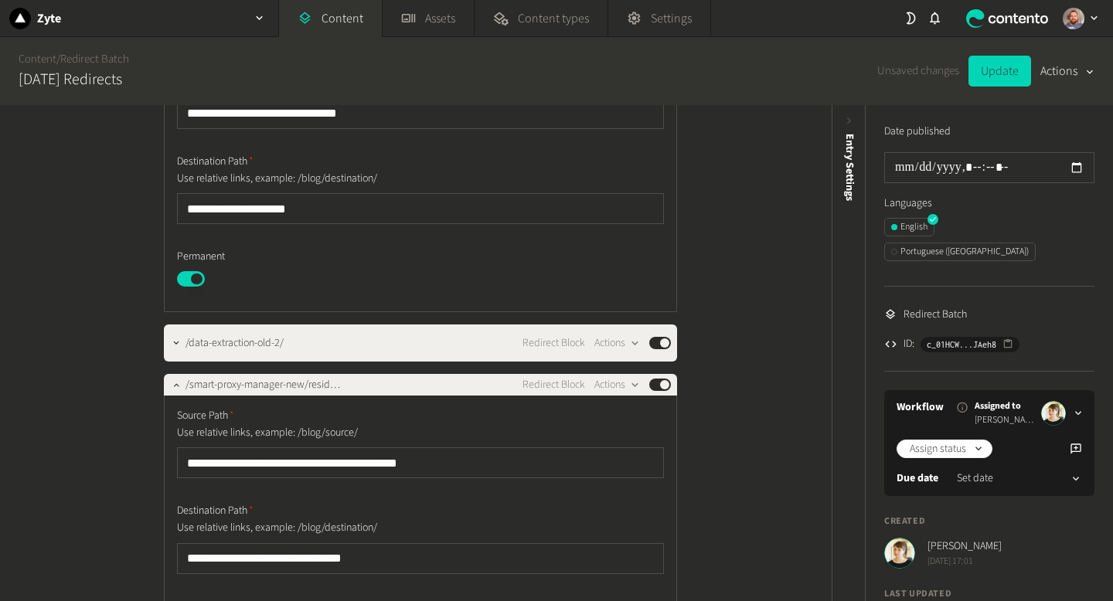
scroll to position [543, 0]
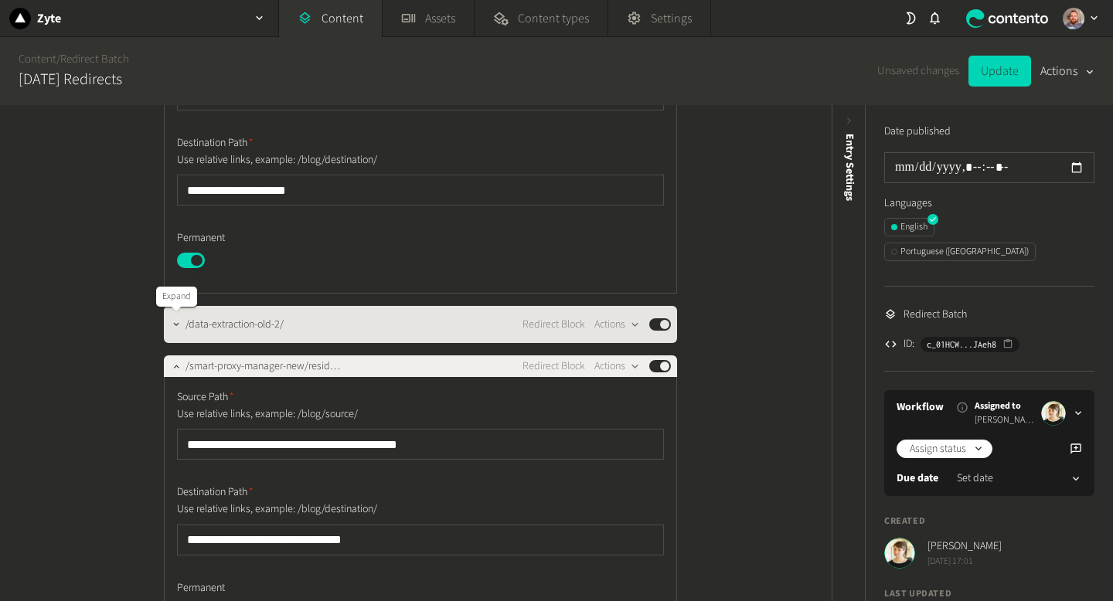
click at [174, 322] on icon "button" at bounding box center [176, 324] width 11 height 11
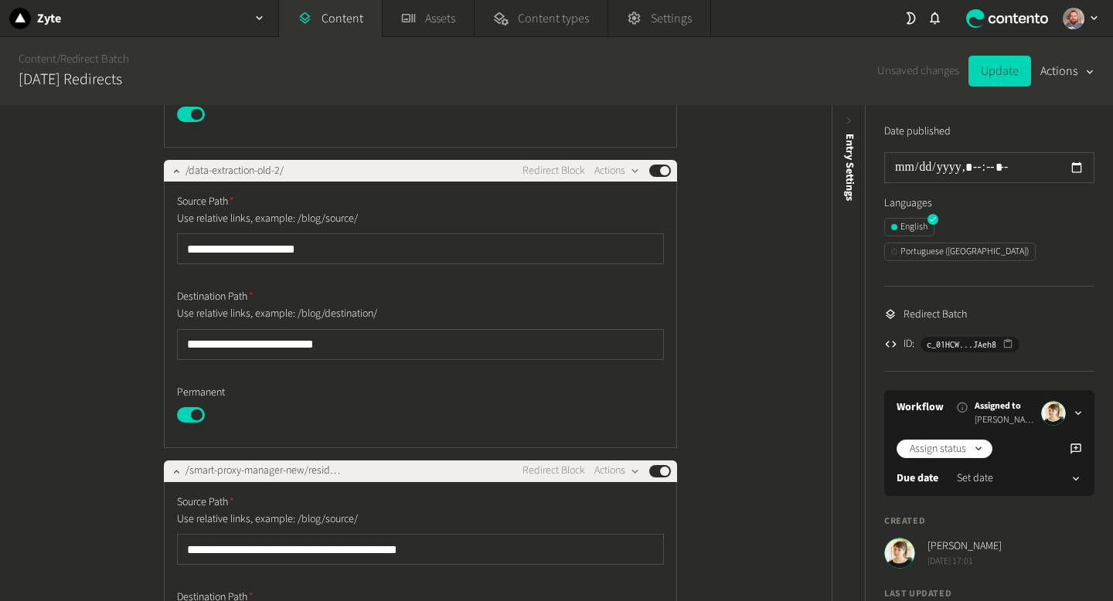
scroll to position [706, 0]
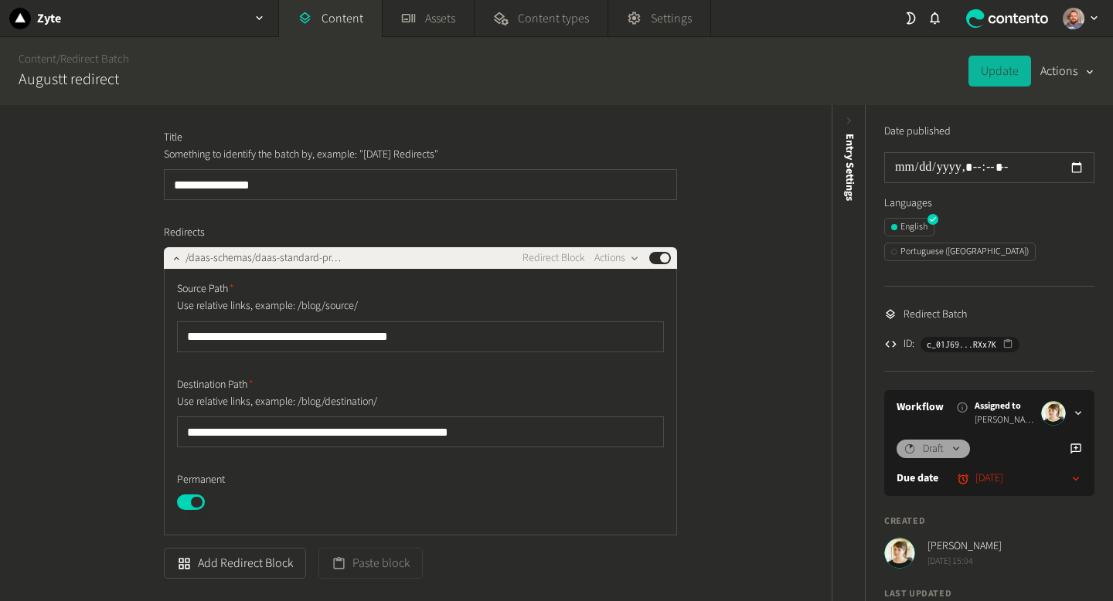
scroll to position [101, 0]
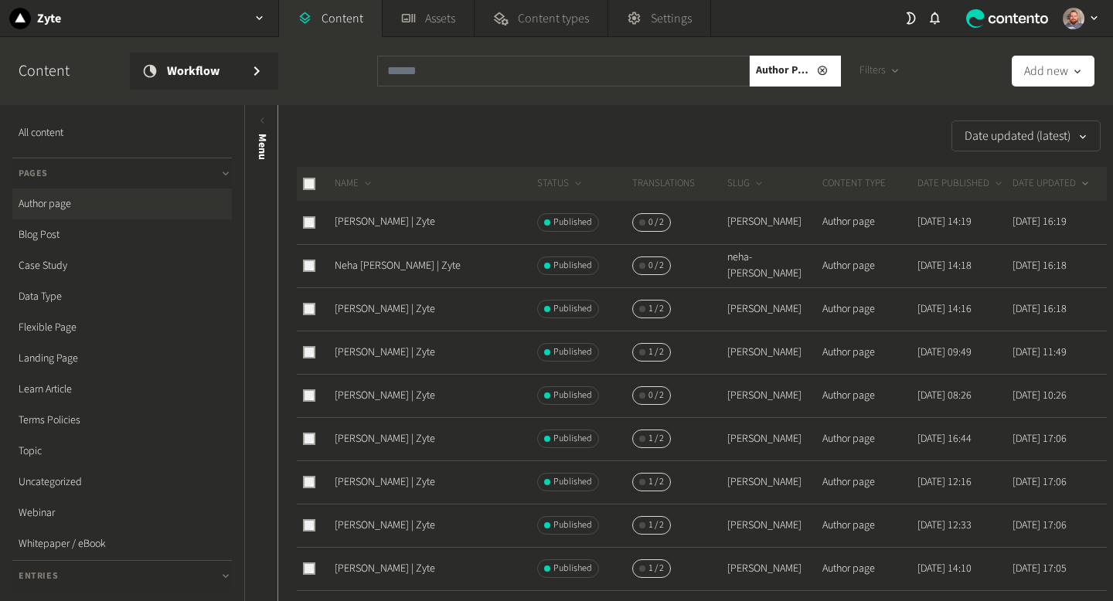
click at [399, 222] on link "[PERSON_NAME] | Zyte" at bounding box center [385, 221] width 100 height 15
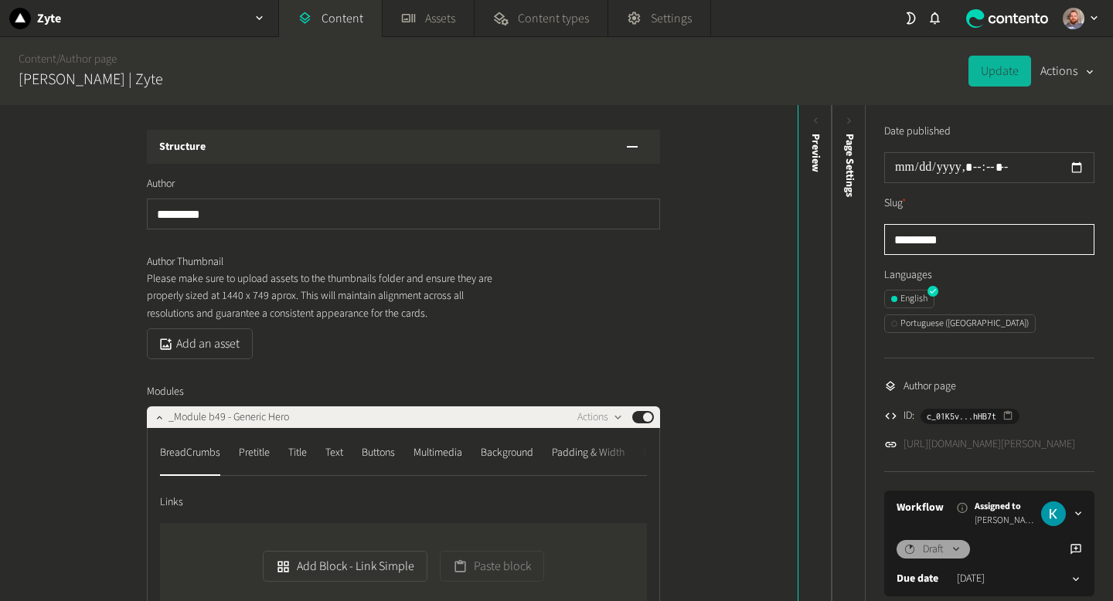
drag, startPoint x: 948, startPoint y: 239, endPoint x: 873, endPoint y: 240, distance: 75.0
click at [873, 240] on div "Date published Slug * ********* Languages English Portuguese ([GEOGRAPHIC_DATA]…" at bounding box center [989, 432] width 247 height 655
click at [816, 124] on icon at bounding box center [815, 120] width 13 height 13
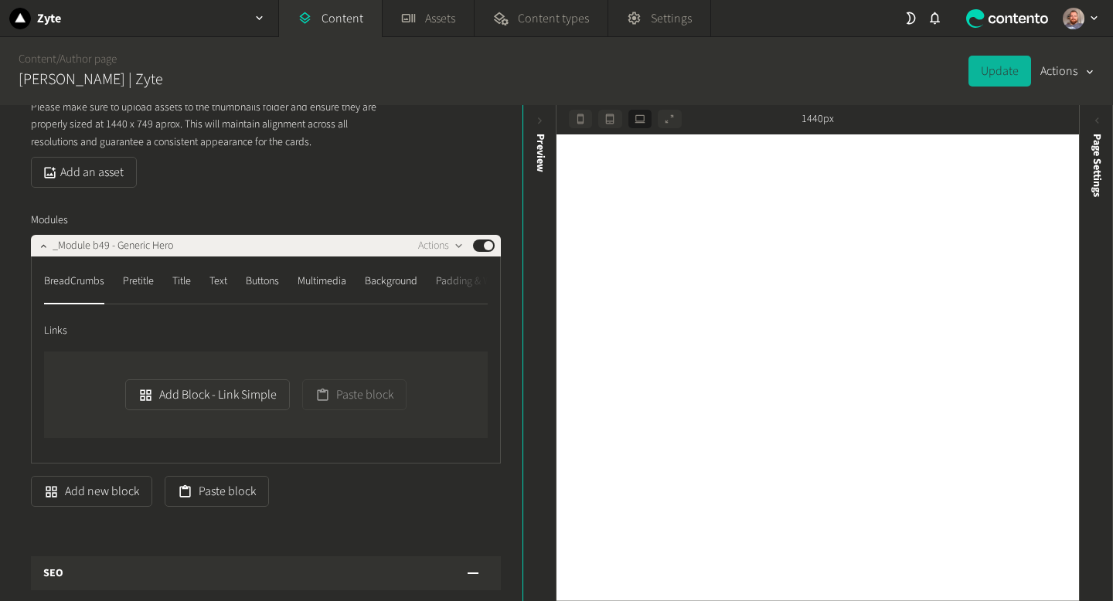
scroll to position [188, 0]
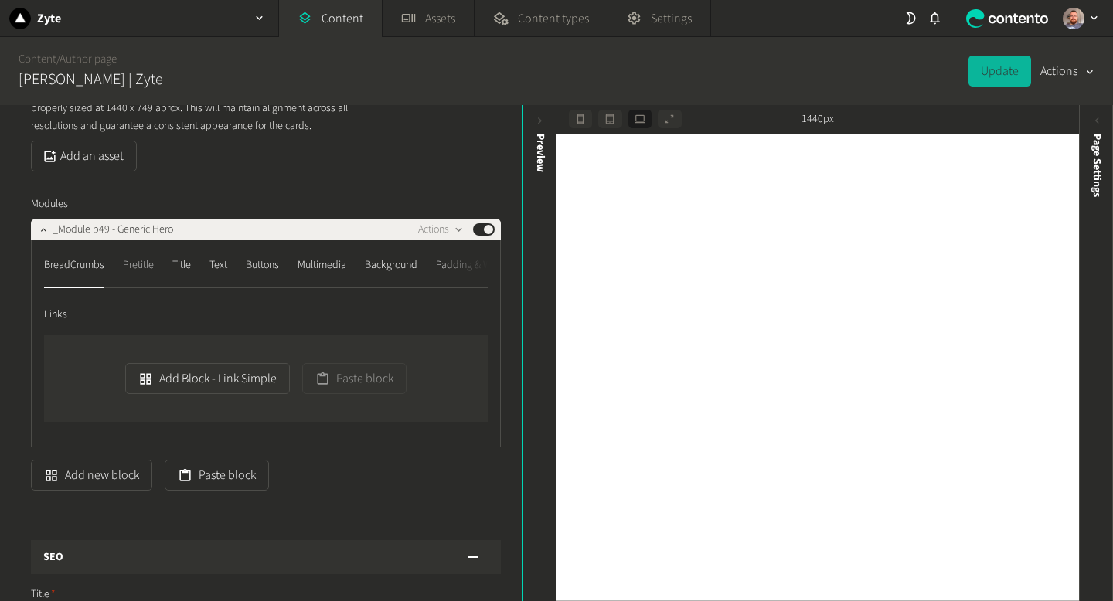
click at [142, 262] on div "Pretitle" at bounding box center [138, 265] width 31 height 25
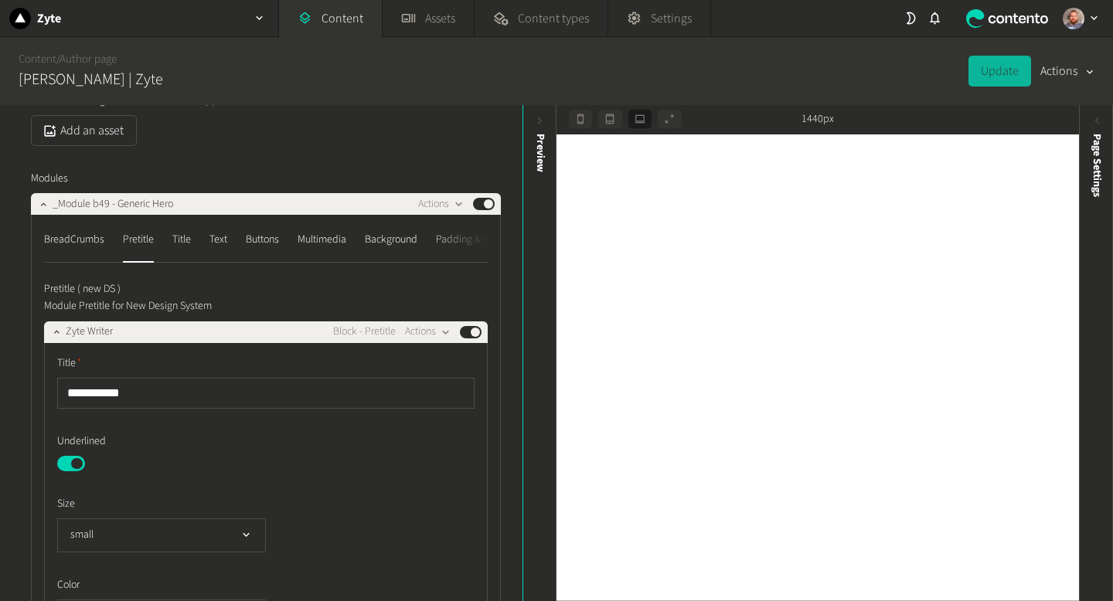
scroll to position [197, 0]
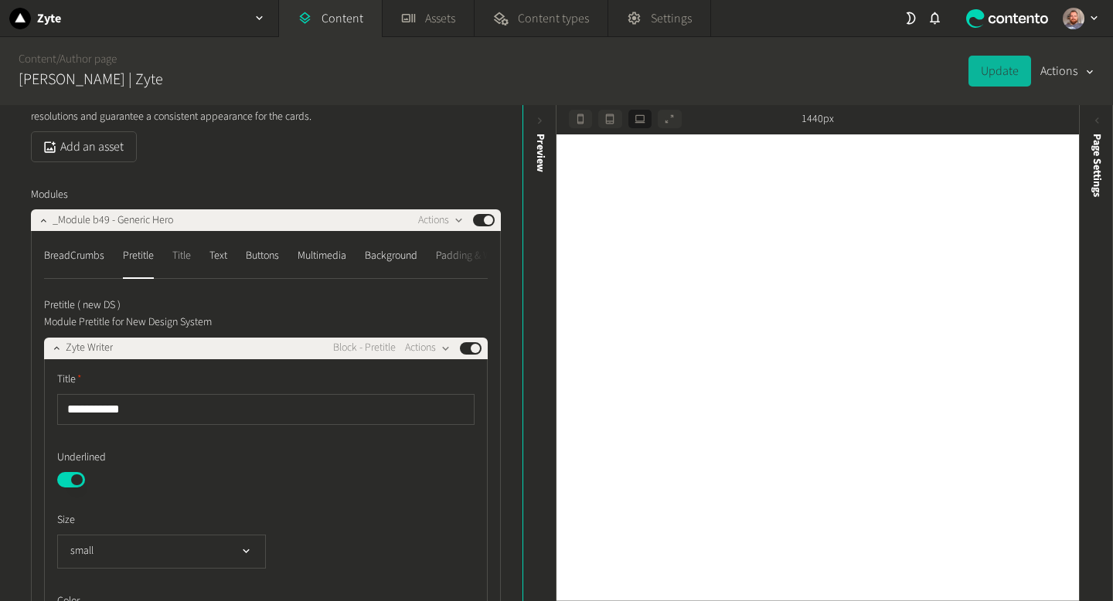
click at [188, 261] on div "Title" at bounding box center [181, 255] width 19 height 25
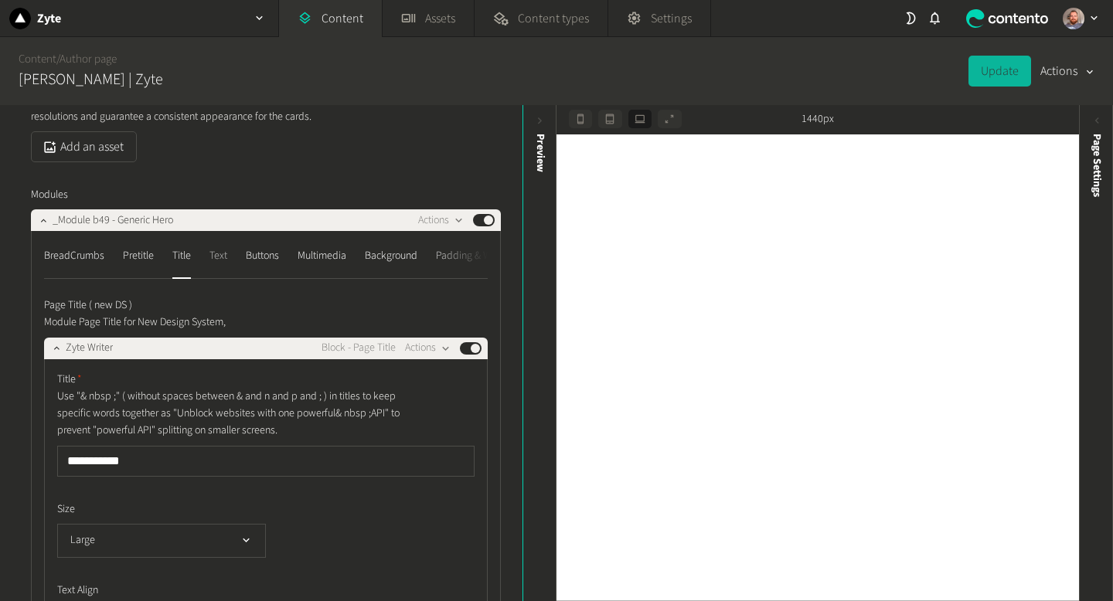
click at [226, 256] on div "Text" at bounding box center [218, 255] width 18 height 25
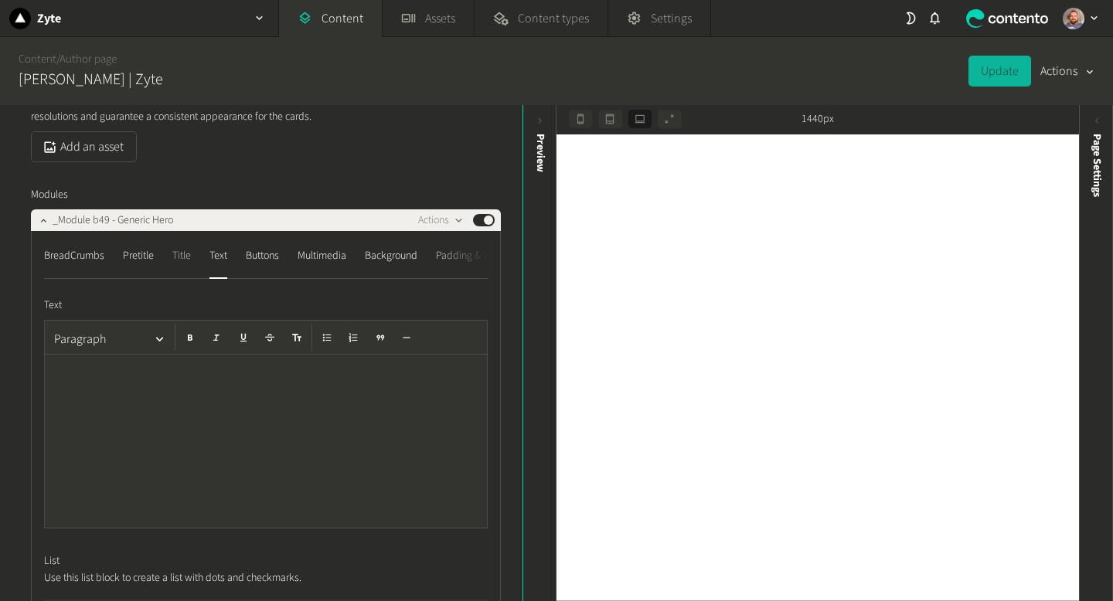
click at [185, 258] on div "Title" at bounding box center [181, 255] width 19 height 25
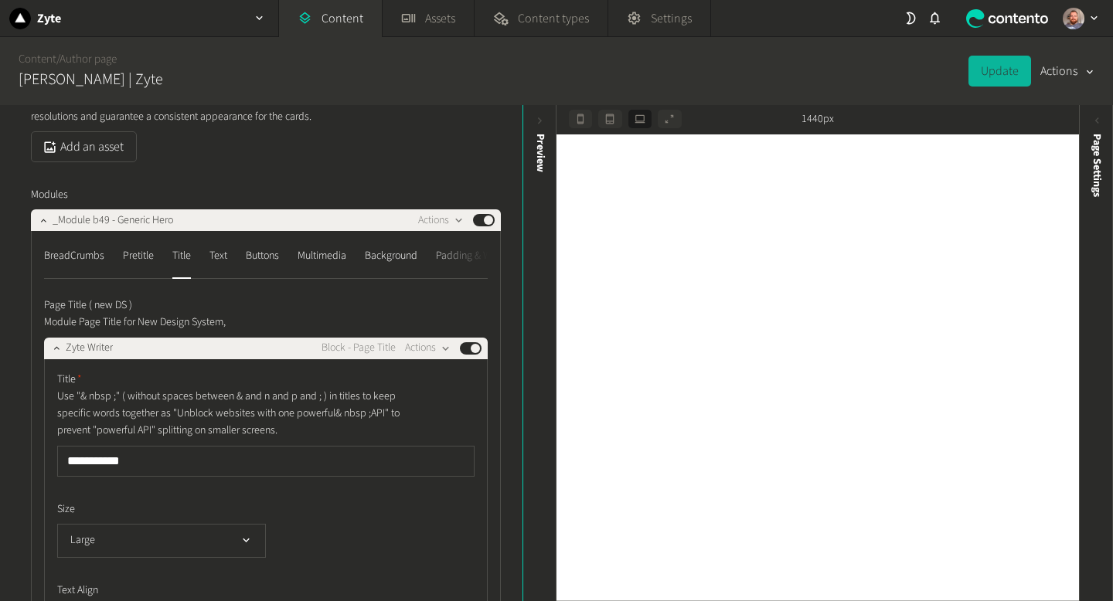
click at [306, 173] on div "**********" at bounding box center [266, 503] width 470 height 1049
